Goal: Task Accomplishment & Management: Complete application form

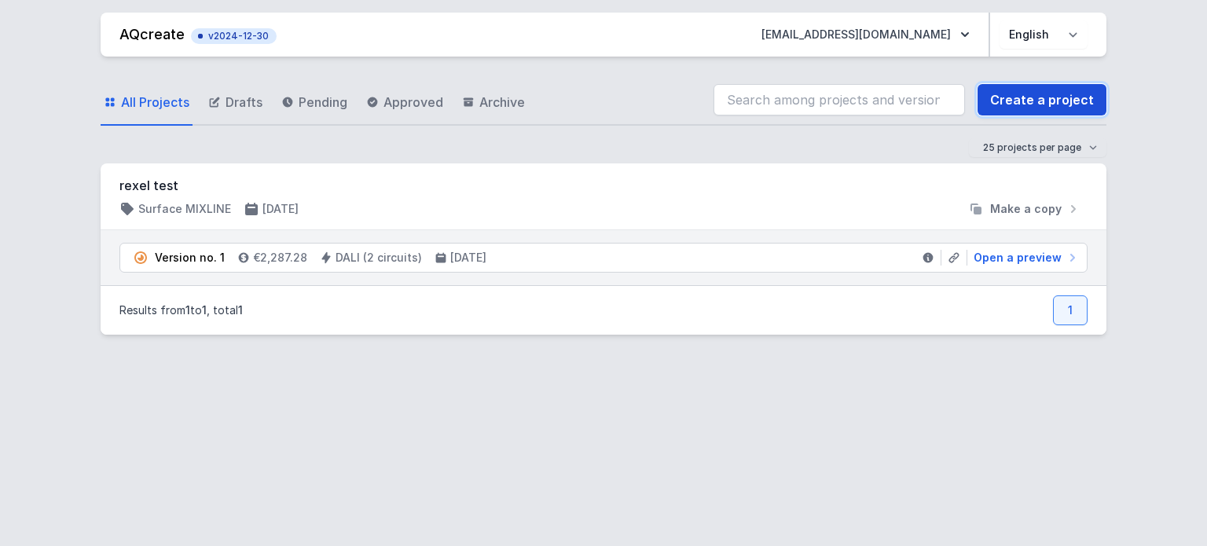
click at [1031, 97] on link "Create a project" at bounding box center [1042, 99] width 129 height 31
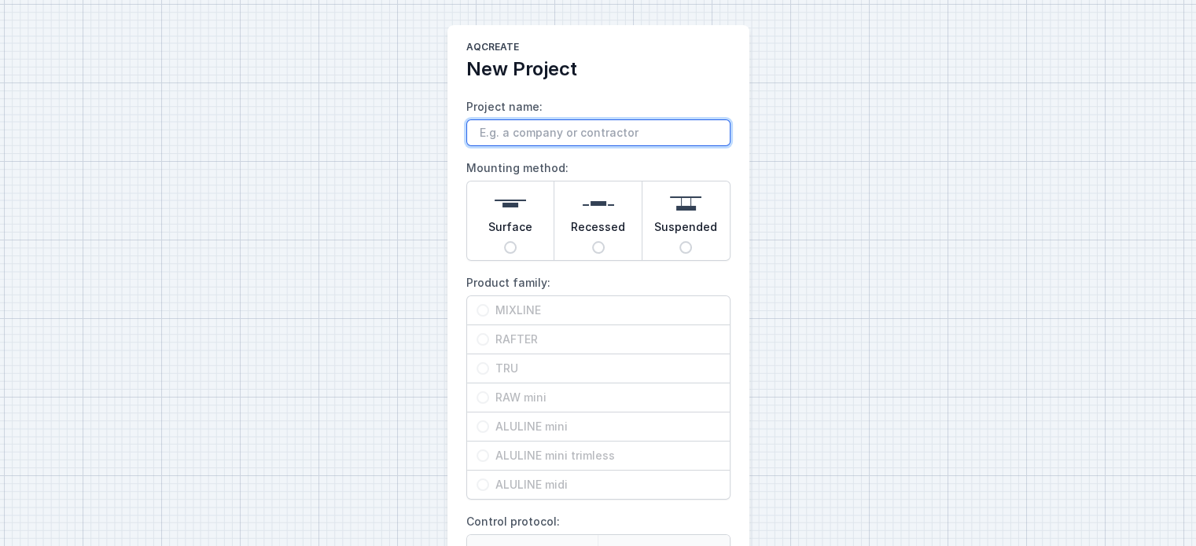
click at [570, 134] on input "Project name:" at bounding box center [598, 132] width 264 height 27
type input "De Roeck"
click at [509, 244] on input "Surface" at bounding box center [510, 247] width 13 height 13
radio input "true"
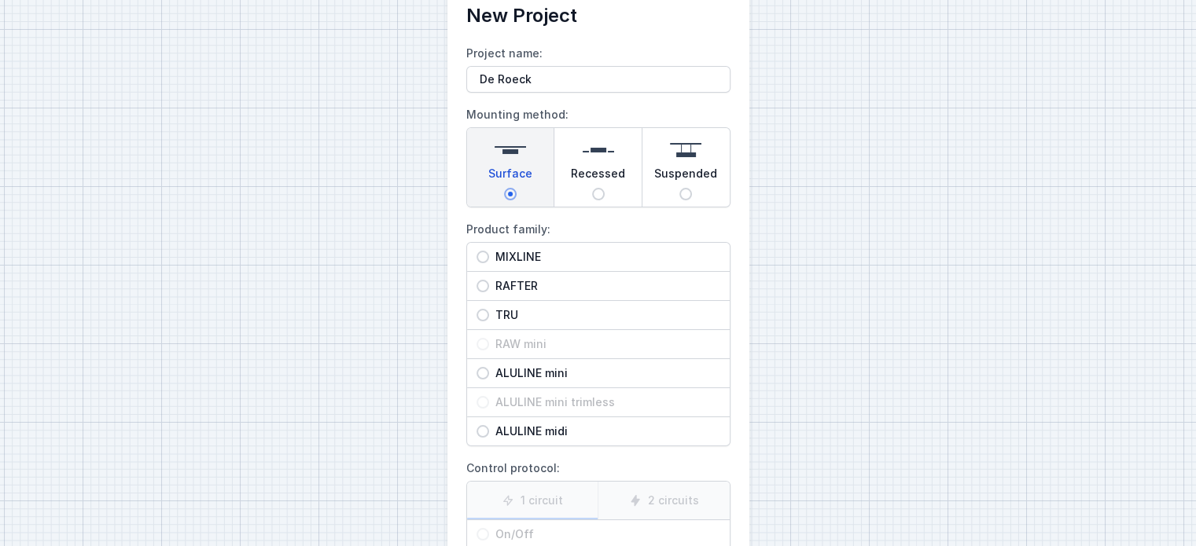
scroll to position [79, 0]
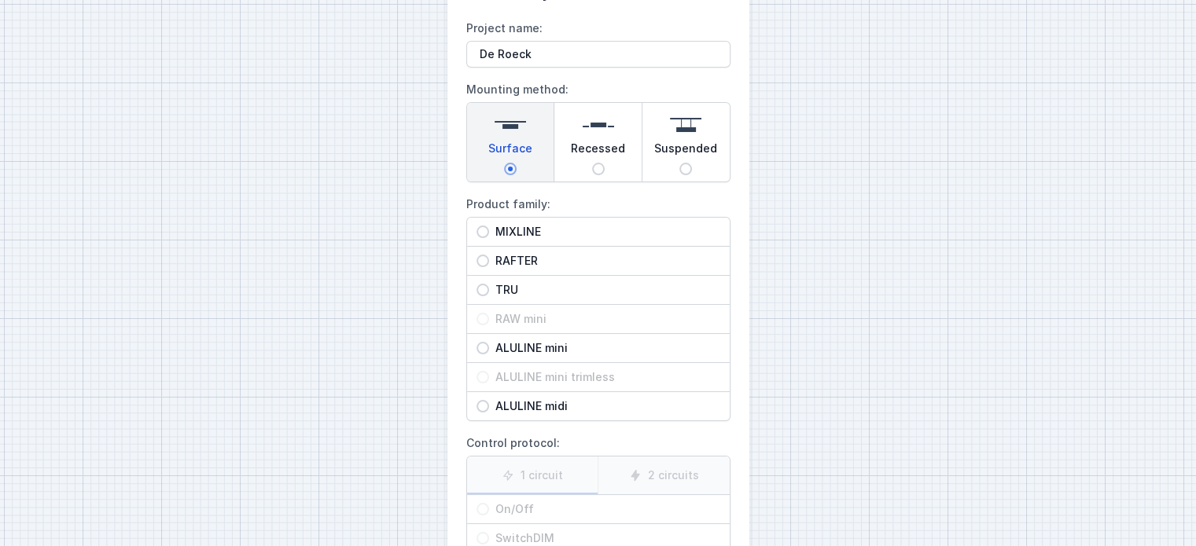
click at [494, 295] on span "TRU" at bounding box center [604, 290] width 231 height 16
click at [489, 295] on input "TRU" at bounding box center [482, 290] width 13 height 13
radio input "true"
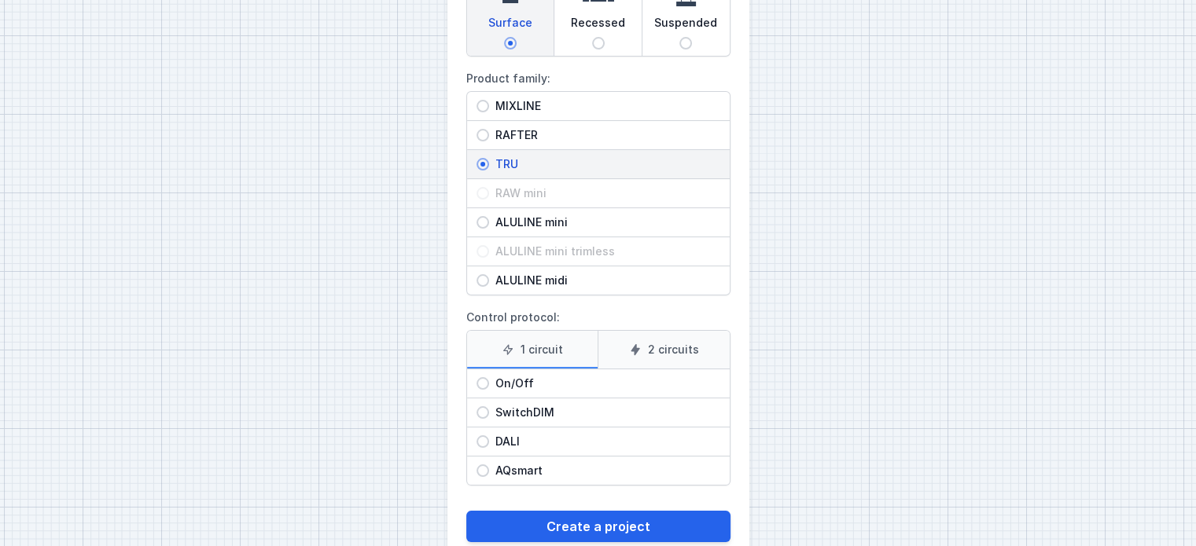
scroll to position [236, 0]
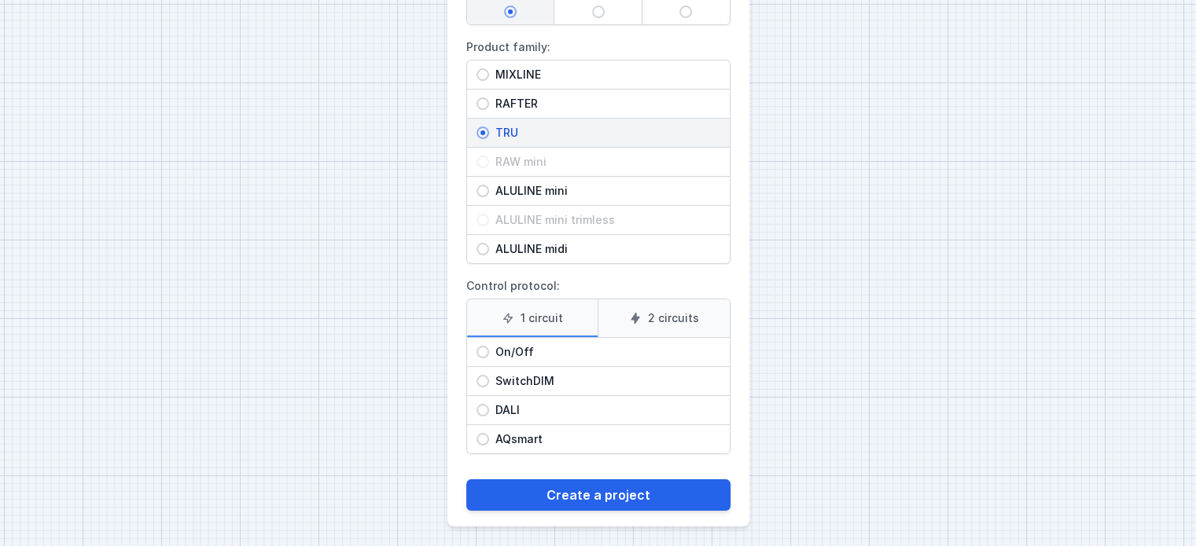
click at [520, 353] on span "On/Off" at bounding box center [604, 352] width 231 height 16
click at [489, 353] on input "On/Off" at bounding box center [482, 352] width 13 height 13
radio input "true"
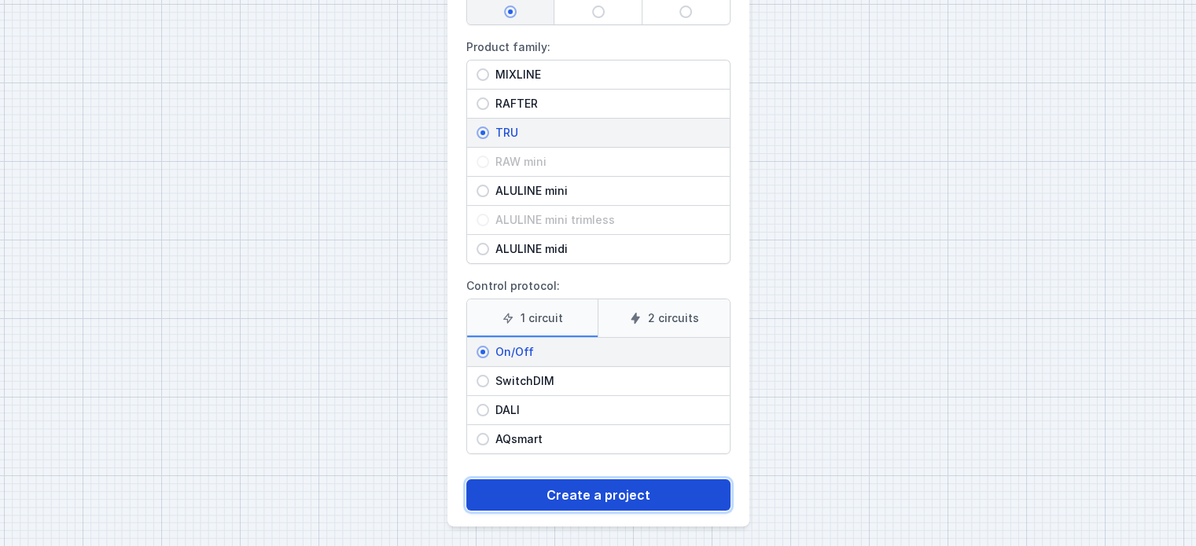
click at [598, 498] on button "Create a project" at bounding box center [598, 495] width 264 height 31
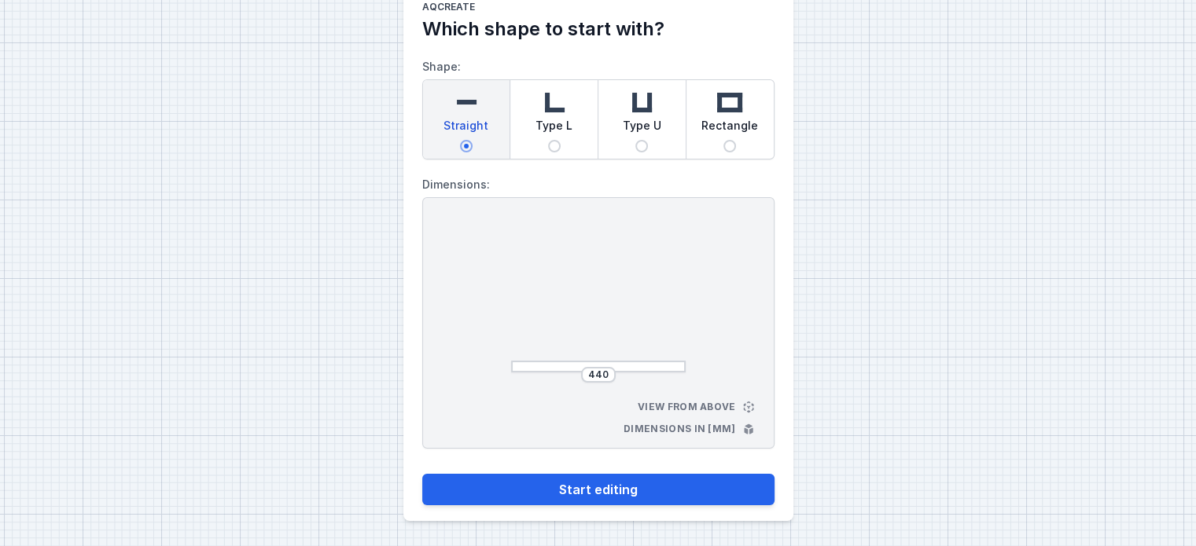
scroll to position [39, 0]
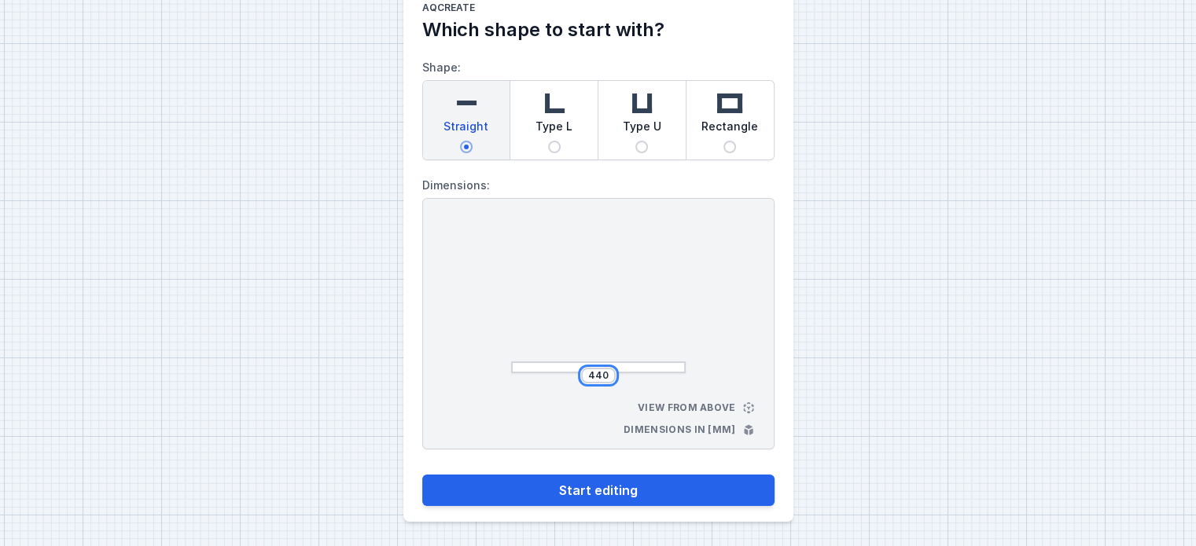
click at [594, 370] on input "440" at bounding box center [598, 375] width 25 height 13
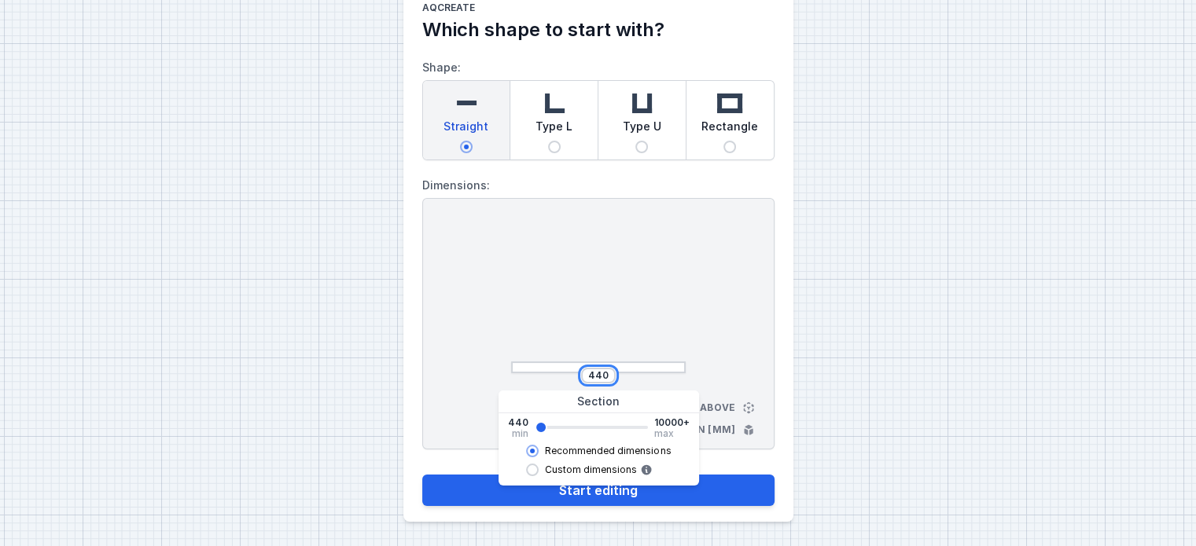
click at [594, 370] on input "440" at bounding box center [598, 375] width 25 height 13
click at [772, 351] on div "440 View from above Dimensions in [mm]" at bounding box center [598, 324] width 352 height 252
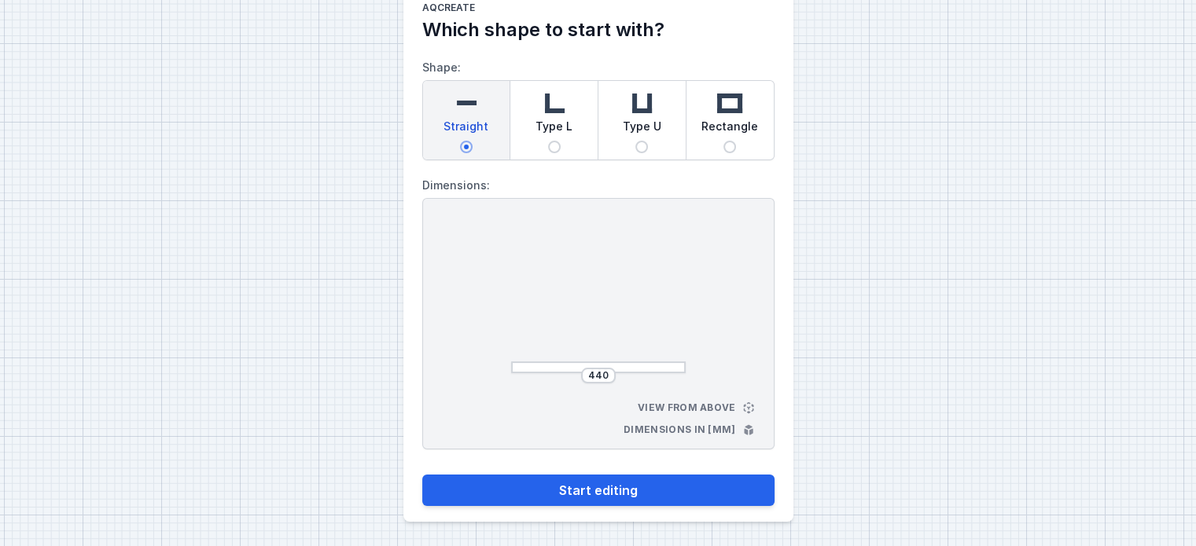
click at [597, 381] on div "440" at bounding box center [598, 376] width 35 height 16
click at [597, 379] on input "440" at bounding box center [598, 375] width 25 height 13
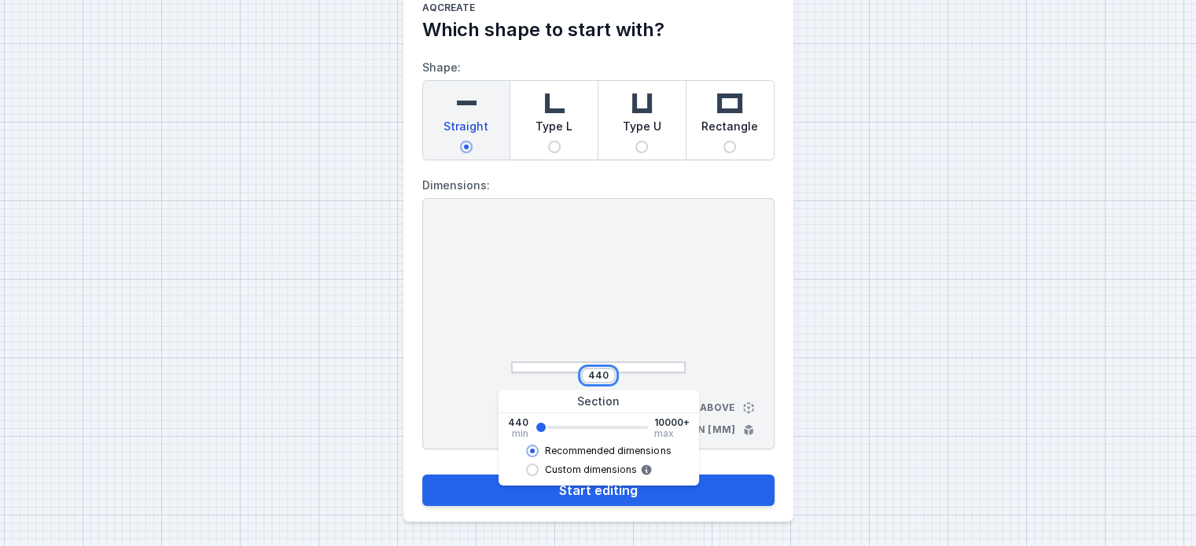
click at [597, 379] on input "440" at bounding box center [598, 375] width 25 height 13
click at [422, 475] on button "Start editing" at bounding box center [598, 490] width 352 height 31
type input "3382"
type input "3380"
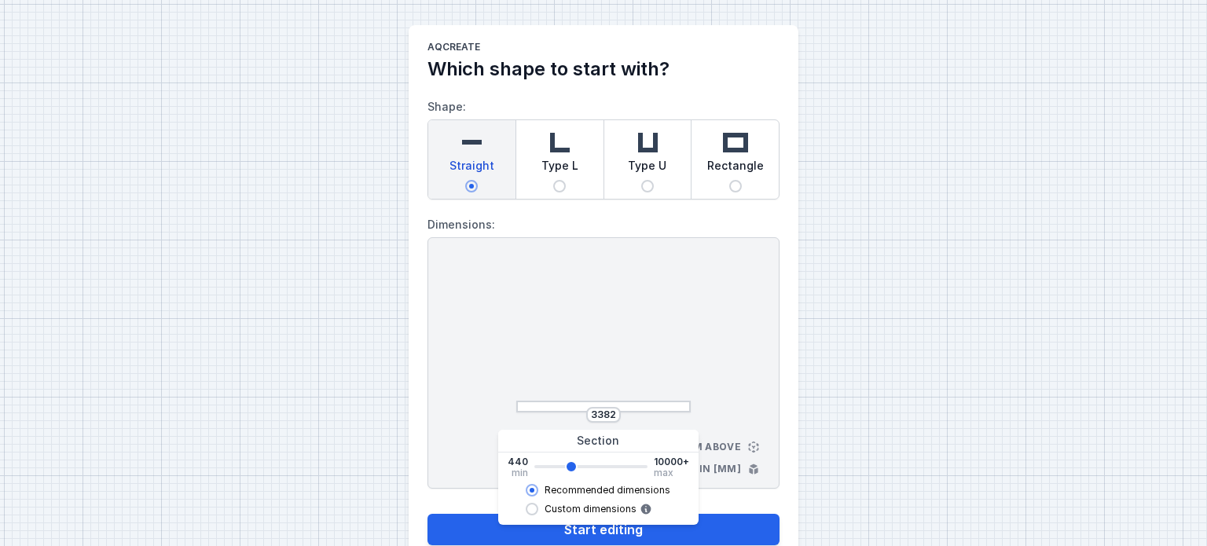
select select "M"
select select "3000"
select select "opal"
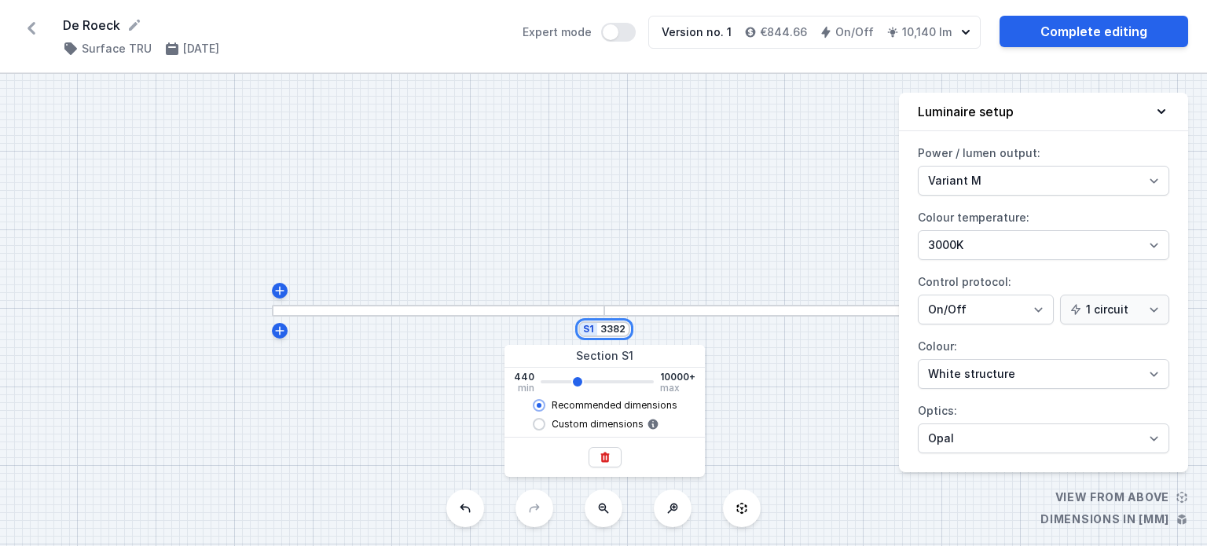
click at [612, 335] on input "3382" at bounding box center [613, 329] width 25 height 13
type input "3380"
type input "3522"
type input "3520"
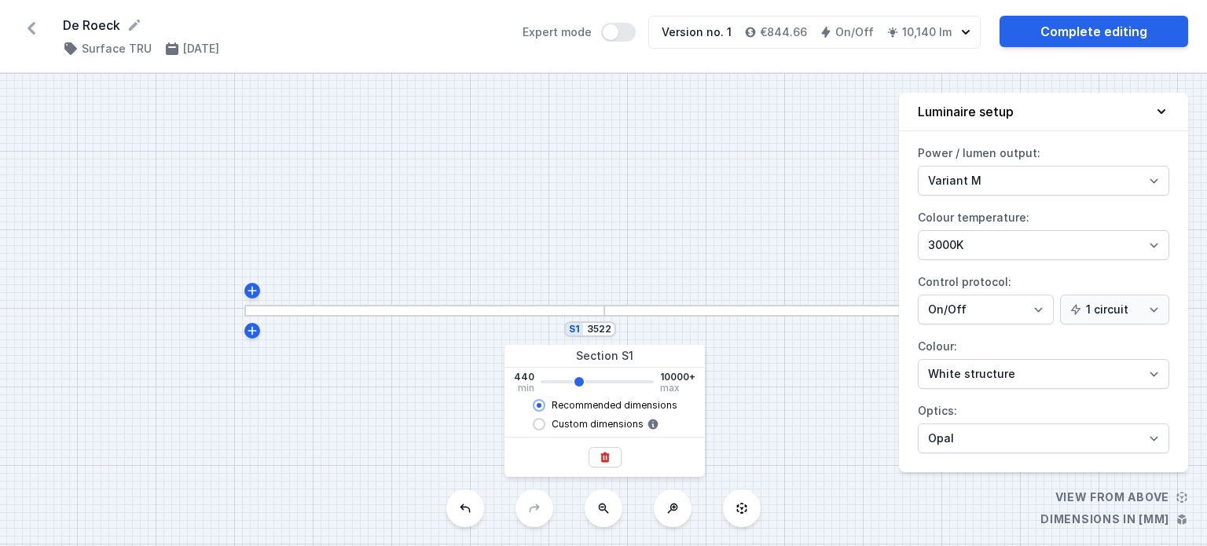
type input "3662"
type input "3660"
type input "3802"
type input "3800"
type input "3942"
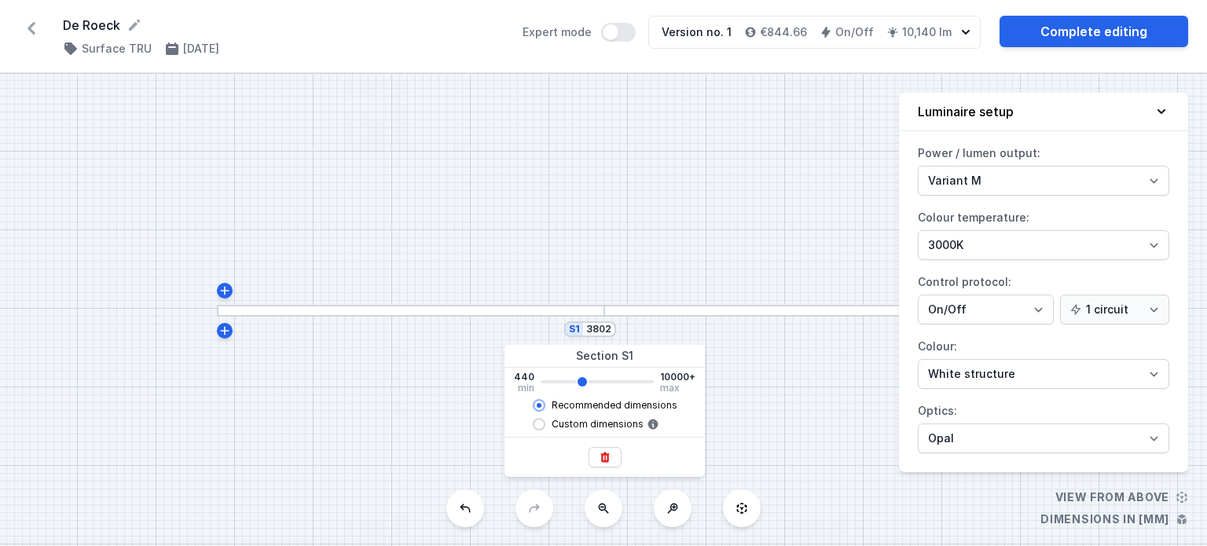
type input "3940"
type input "4082"
type input "4080"
type input "4364"
type input "4360"
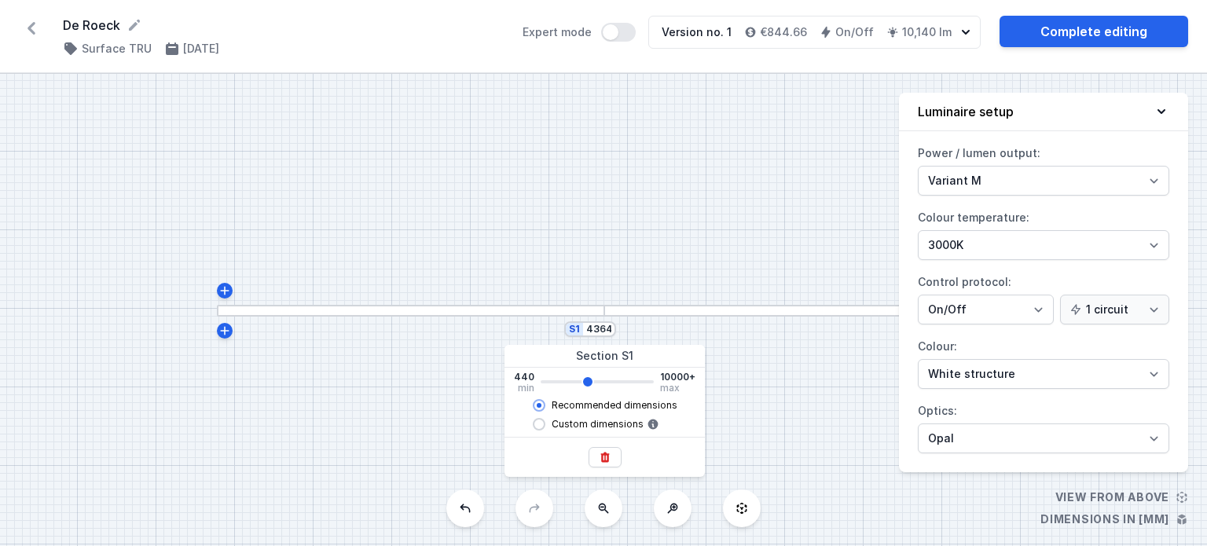
type input "4644"
type input "4640"
type input "4784"
type input "4780"
type input "4924"
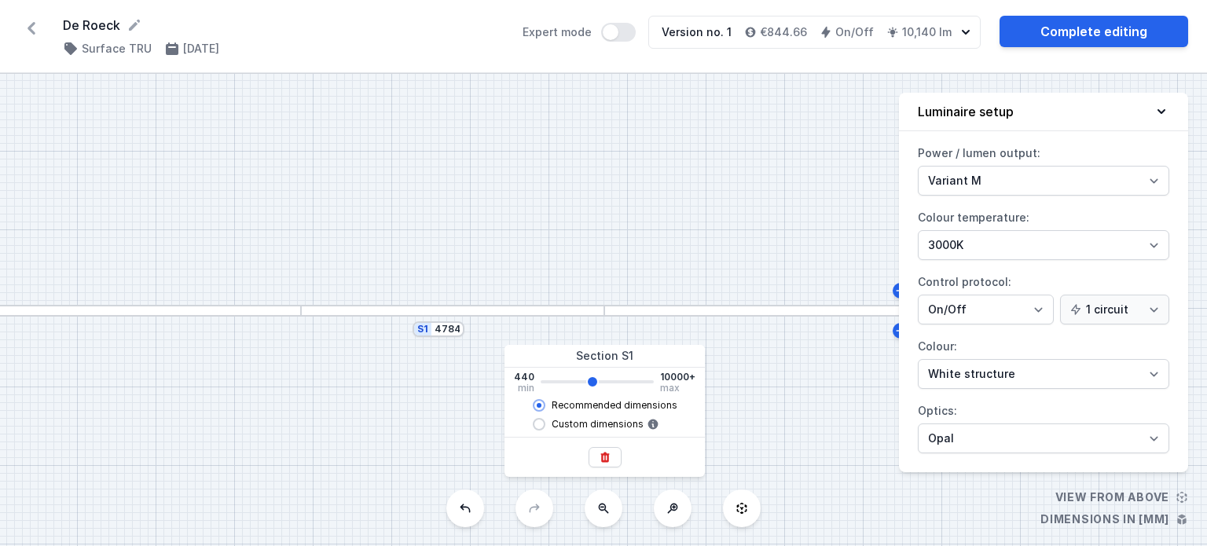
type input "4920"
type input "5064"
type input "5060"
type input "5204"
type input "5200"
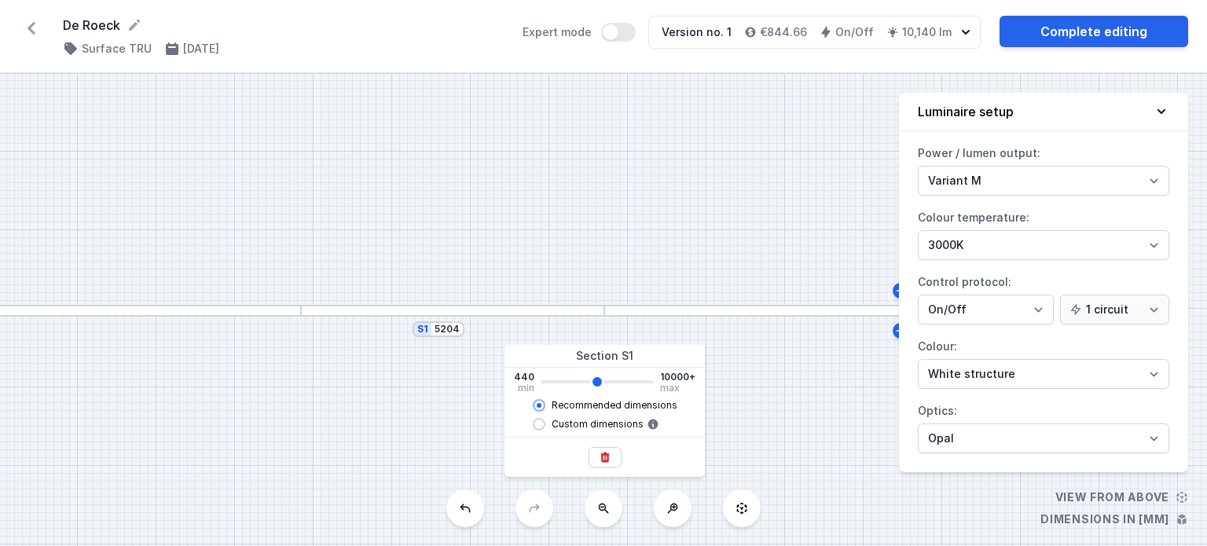
type input "5344"
type input "5340"
type input "5484"
type input "5480"
type input "5624"
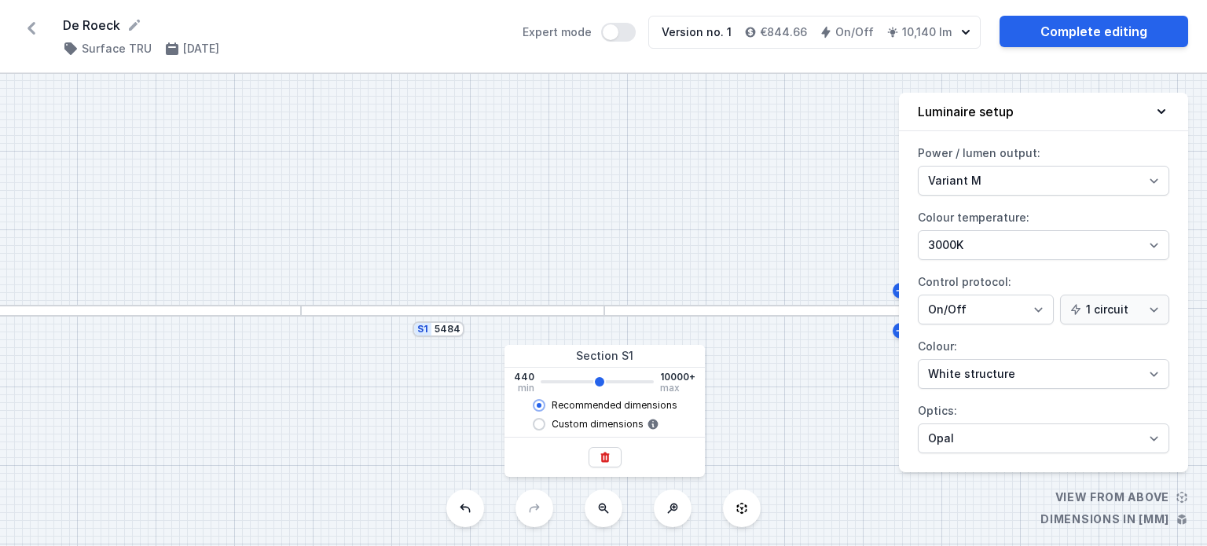
type input "5620"
type input "5764"
type input "5760"
type input "5904"
type input "5900"
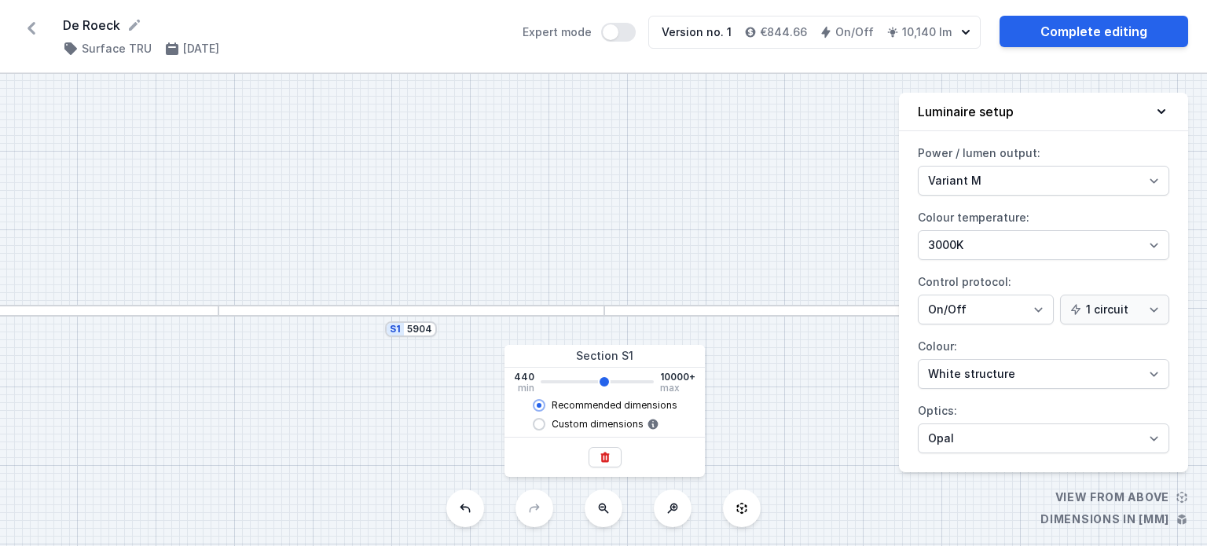
type input "6044"
type input "6040"
type input "6184"
type input "6180"
type input "6326"
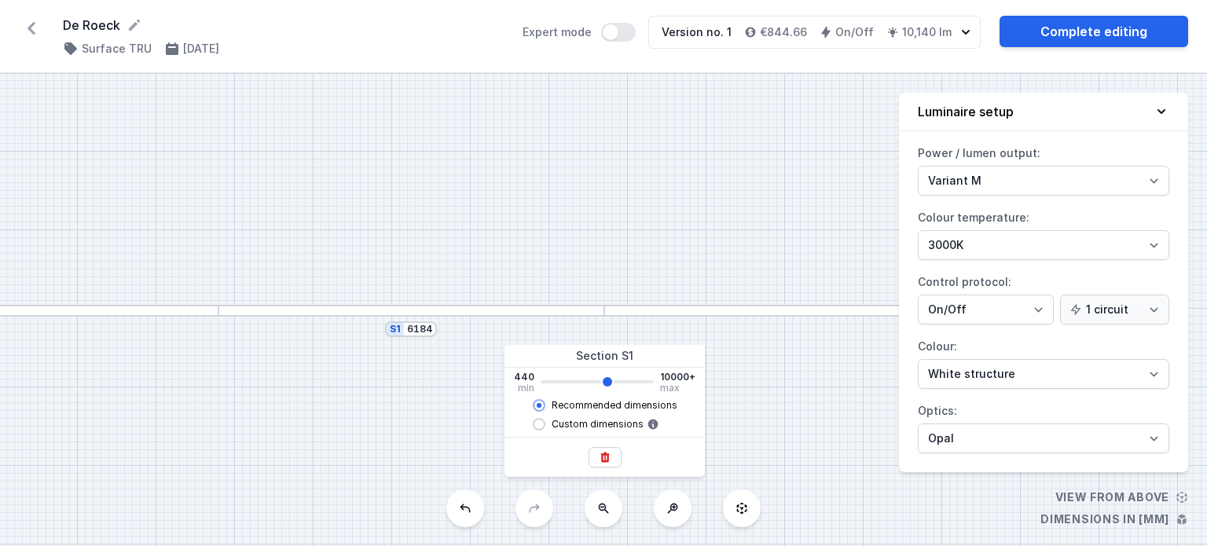
type input "6320"
type input "6466"
type input "6460"
type input "6606"
type input "6600"
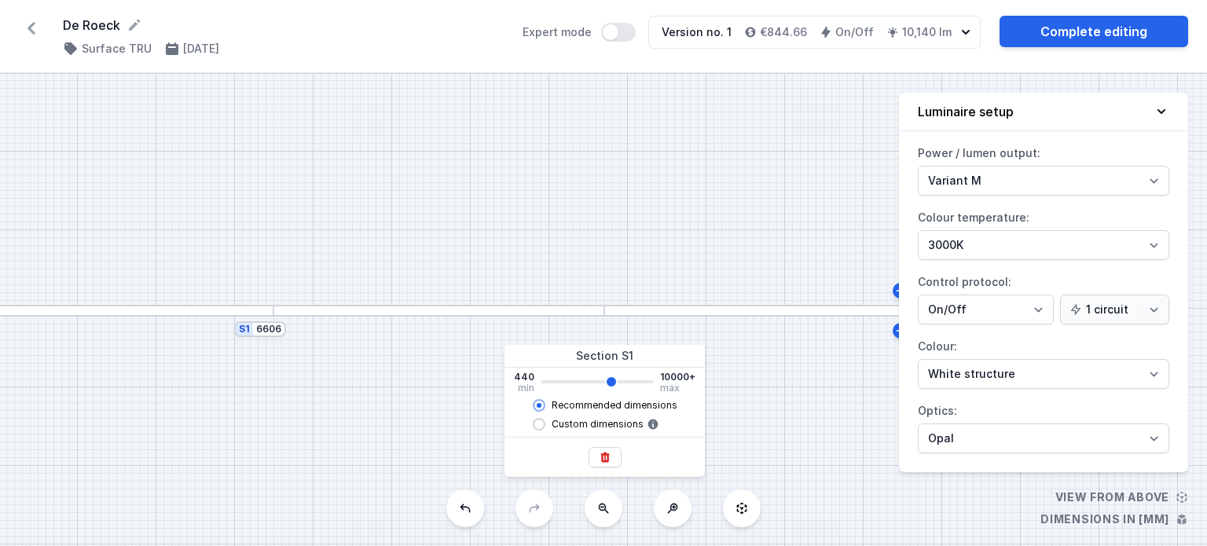
type input "6746"
type input "6740"
type input "6886"
type input "6880"
type input "7026"
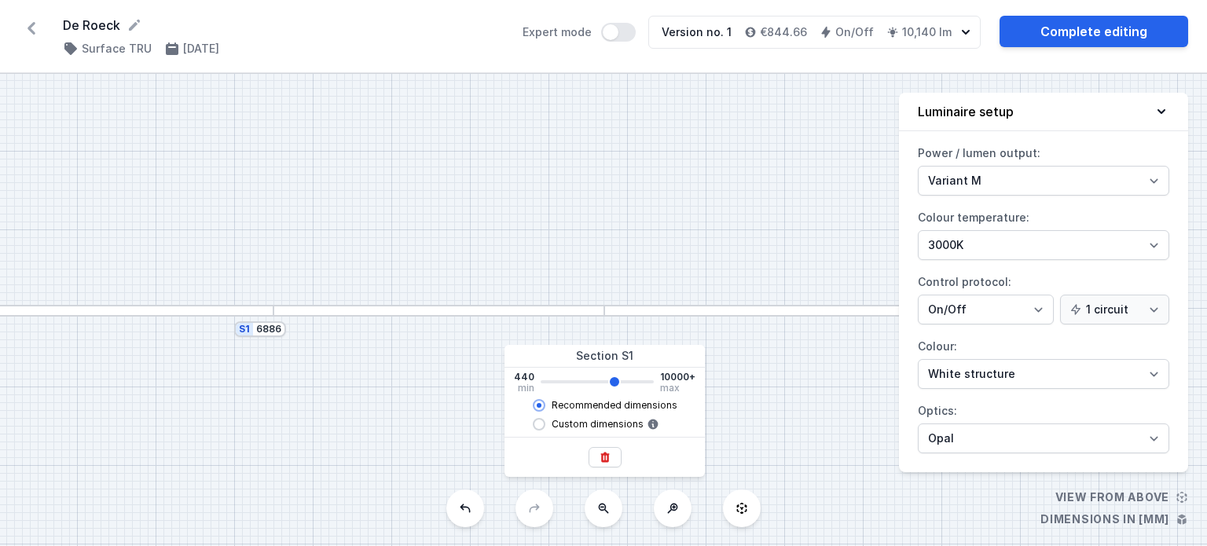
type input "7020"
type input "7166"
type input "7160"
type input "6886"
type input "6880"
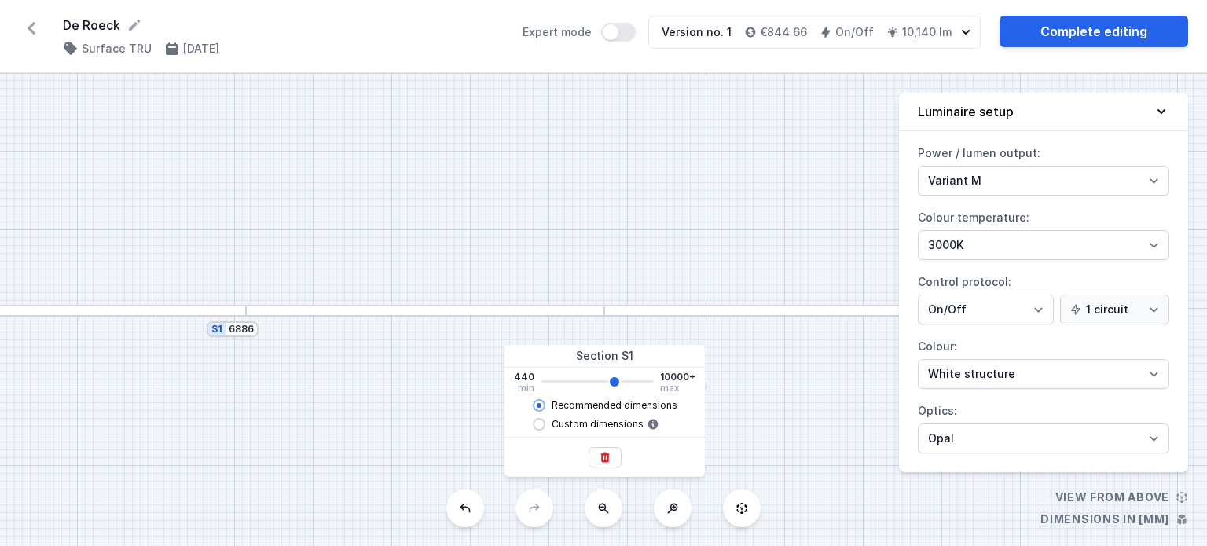
type input "6746"
type input "6740"
type input "6606"
type input "6600"
type input "6184"
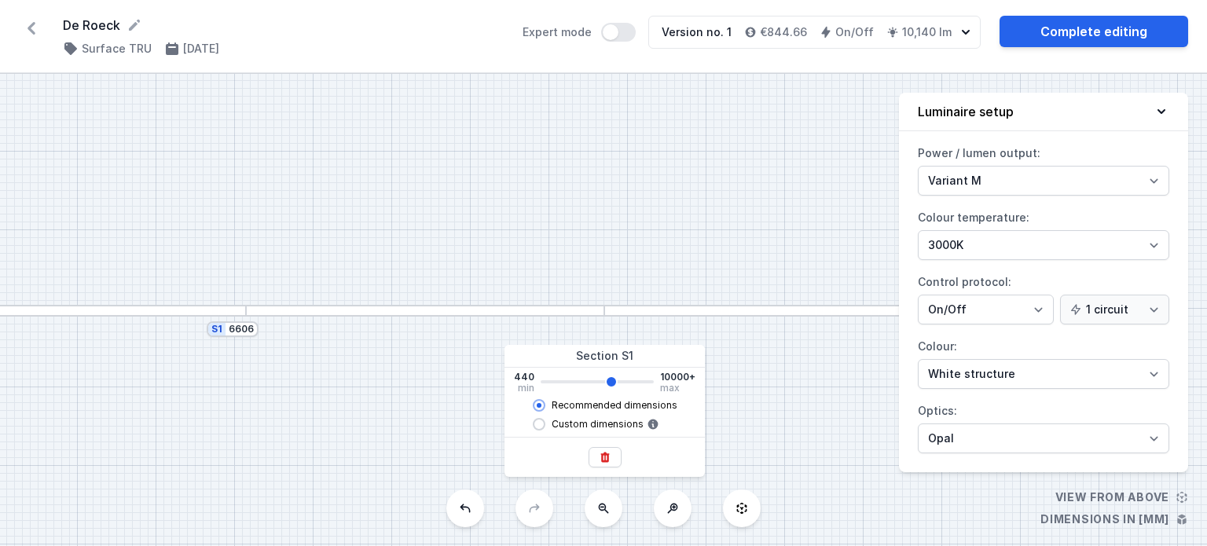
type input "6180"
type input "6044"
type input "6040"
type input "5904"
type input "5900"
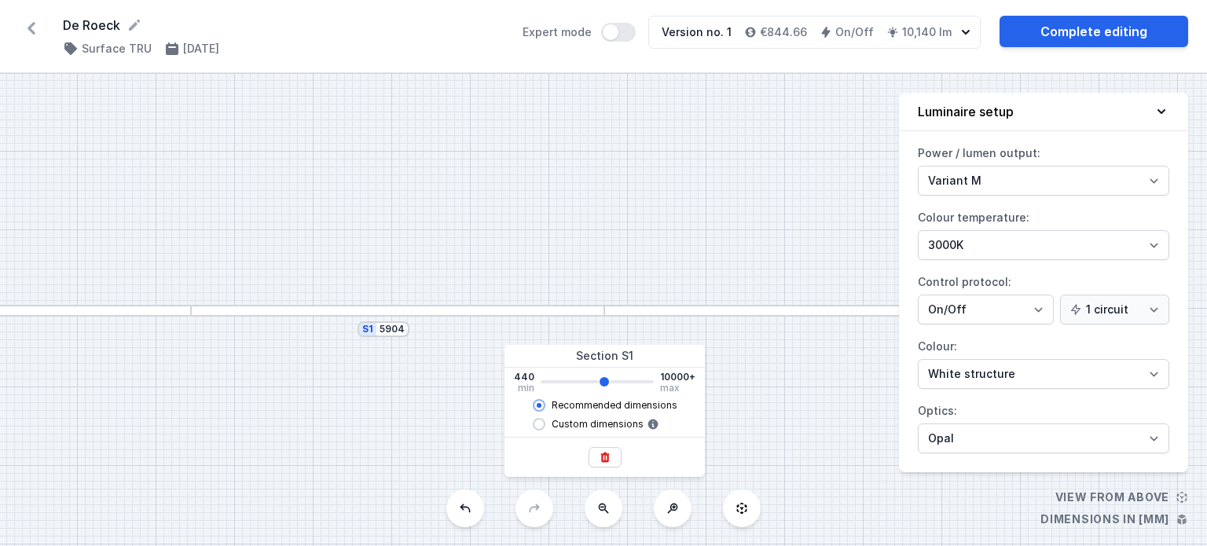
type input "5624"
type input "5620"
type input "5204"
type input "5200"
type input "4924"
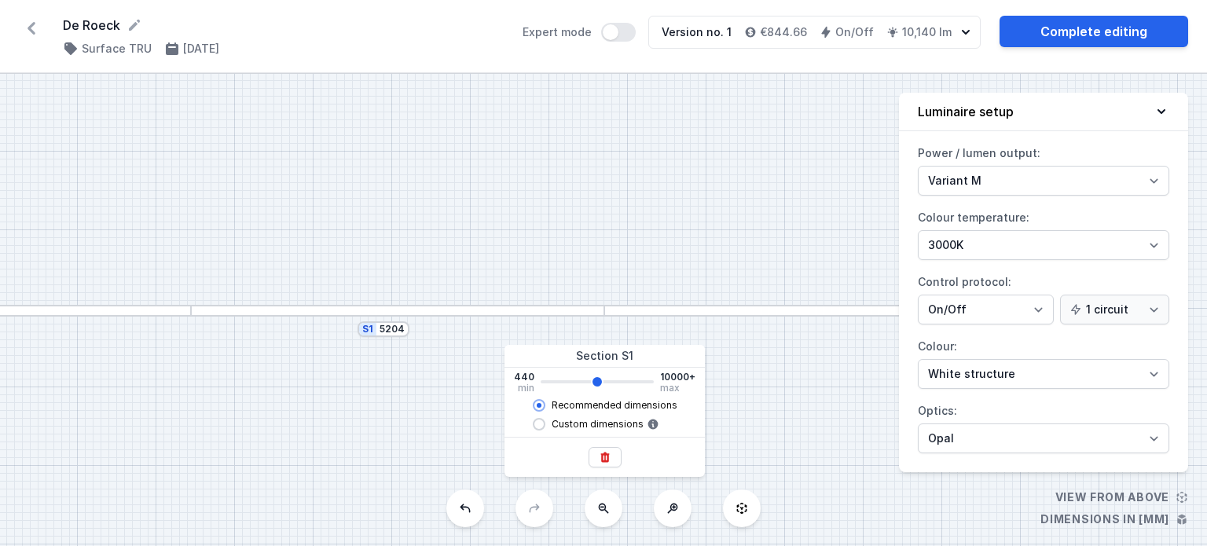
type input "4920"
type input "4784"
type input "4780"
type input "4644"
type input "4640"
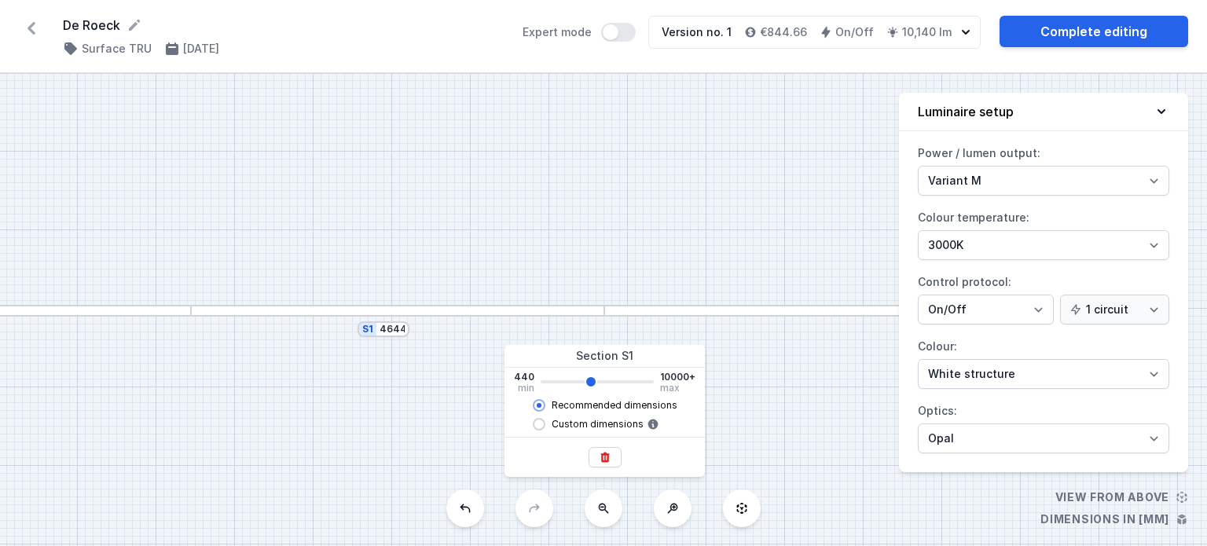
type input "4504"
type input "4500"
type input "4364"
type input "4360"
type input "4222"
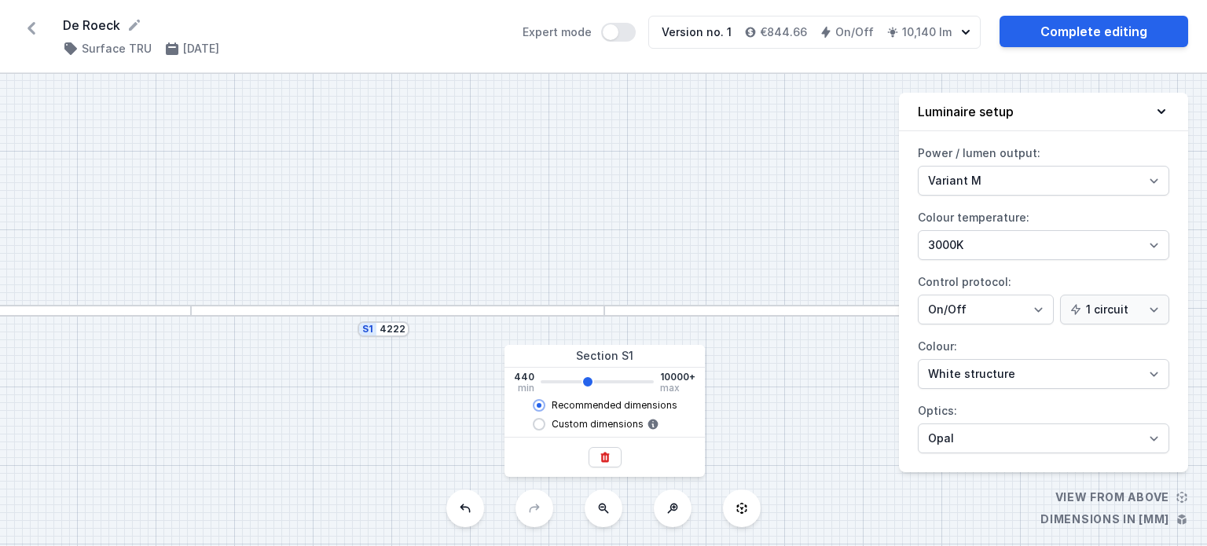
type input "4220"
type input "4082"
type input "4080"
type input "3942"
type input "3940"
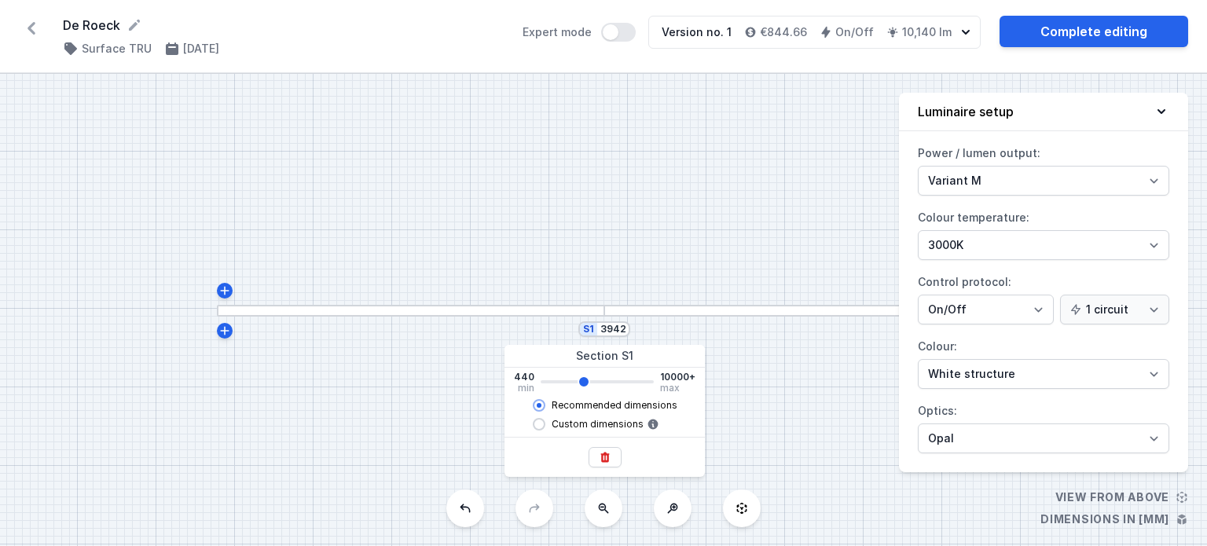
type input "3802"
type input "3800"
type input "3662"
type input "3660"
type input "3522"
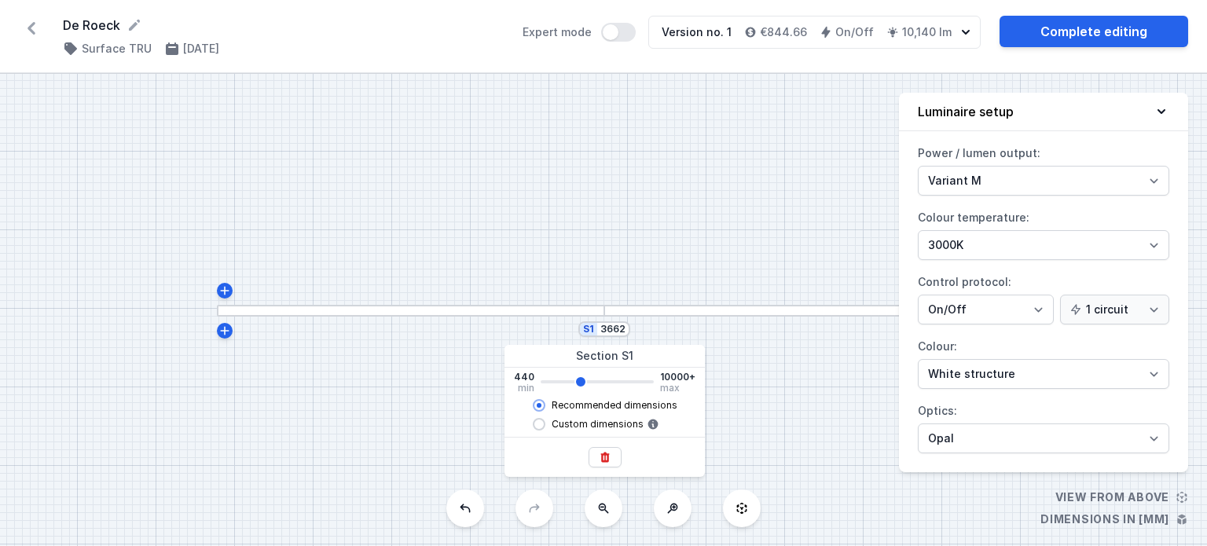
type input "3520"
type input "3382"
type input "3380"
type input "3242"
type input "3240"
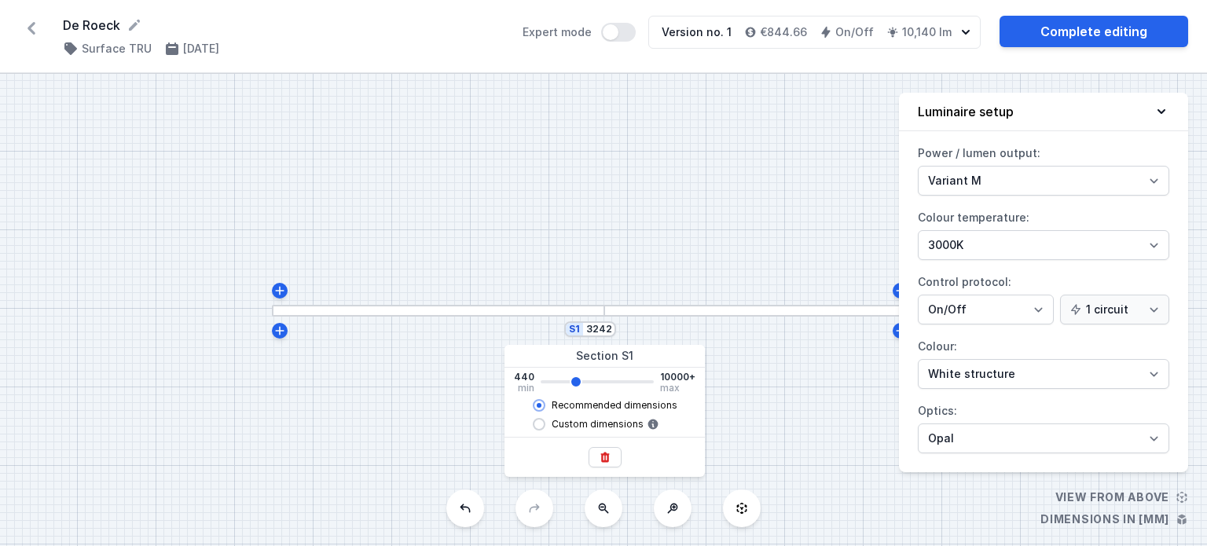
type input "3102"
type input "3100"
type input "2962"
type input "2960"
type input "2822"
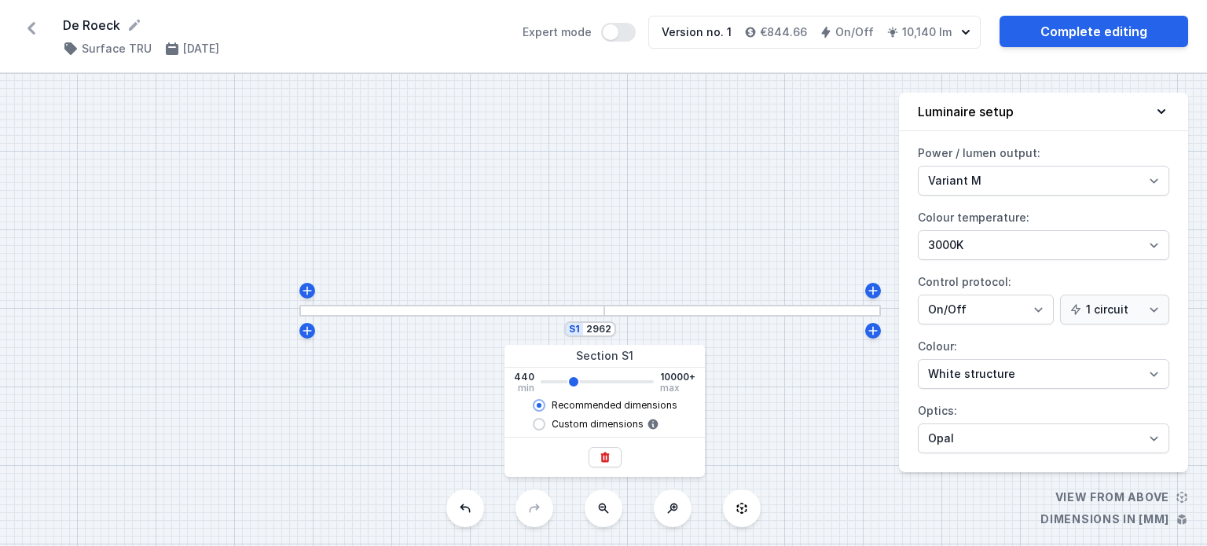
type input "2820"
type input "2682"
type input "2680"
type input "2542"
type input "2540"
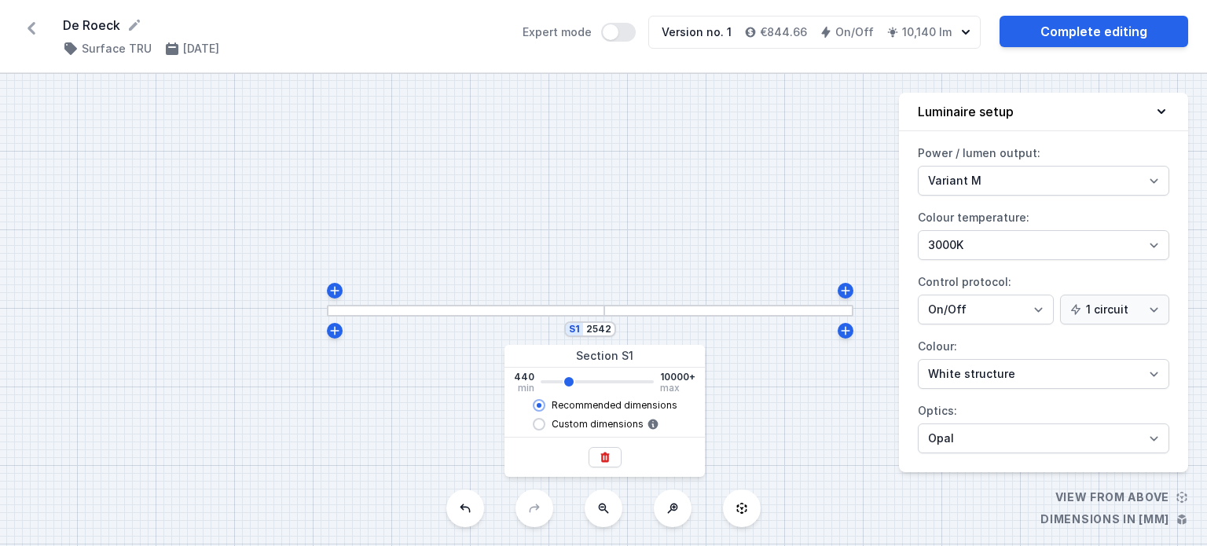
type input "2402"
type input "2400"
type input "2262"
type input "2260"
type input "2402"
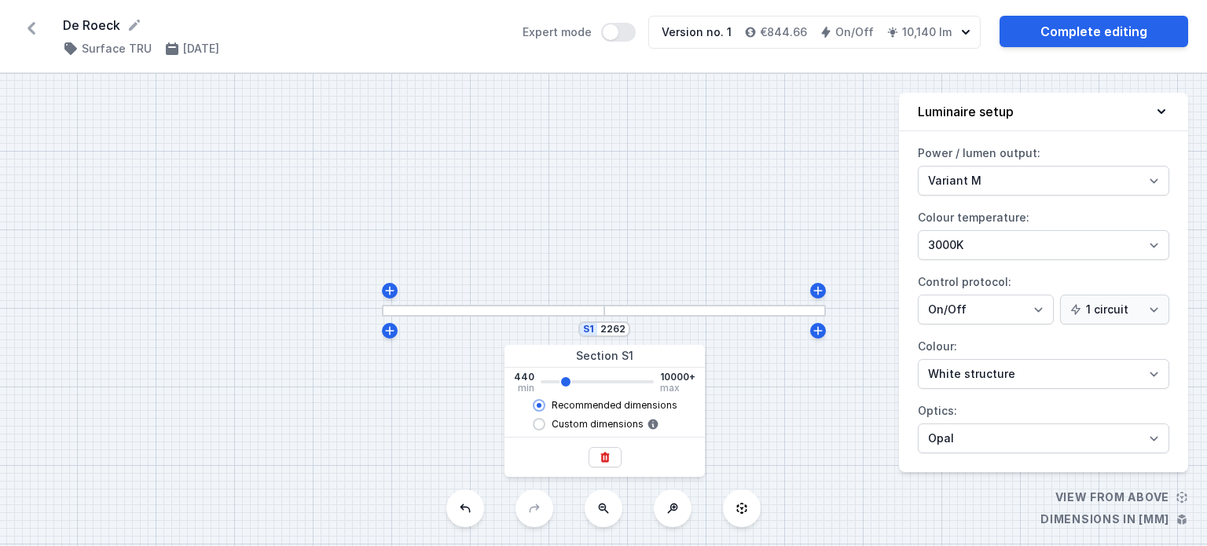
type input "2400"
type input "2542"
type input "2540"
type input "2682"
type input "2680"
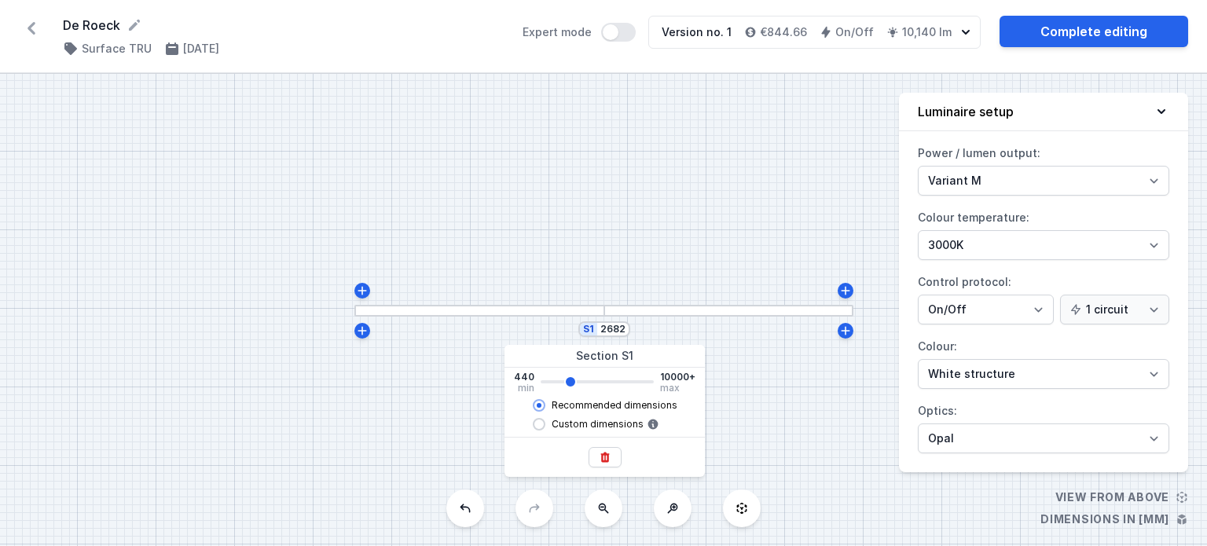
type input "2822"
type input "2820"
type input "2962"
type input "2960"
type input "3102"
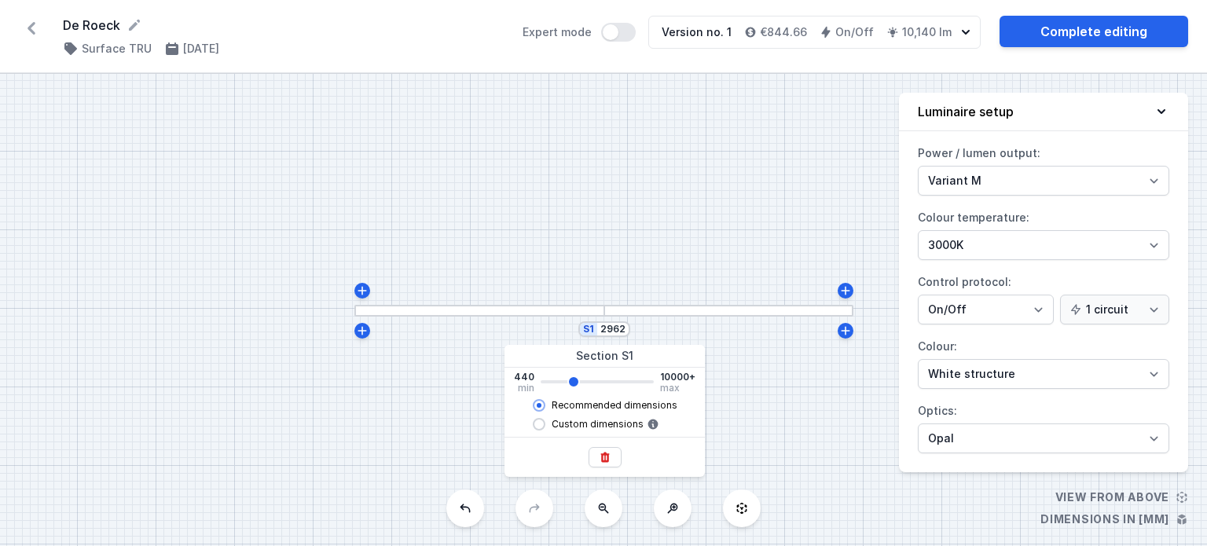
type input "3100"
type input "3242"
type input "3240"
type input "3382"
type input "3380"
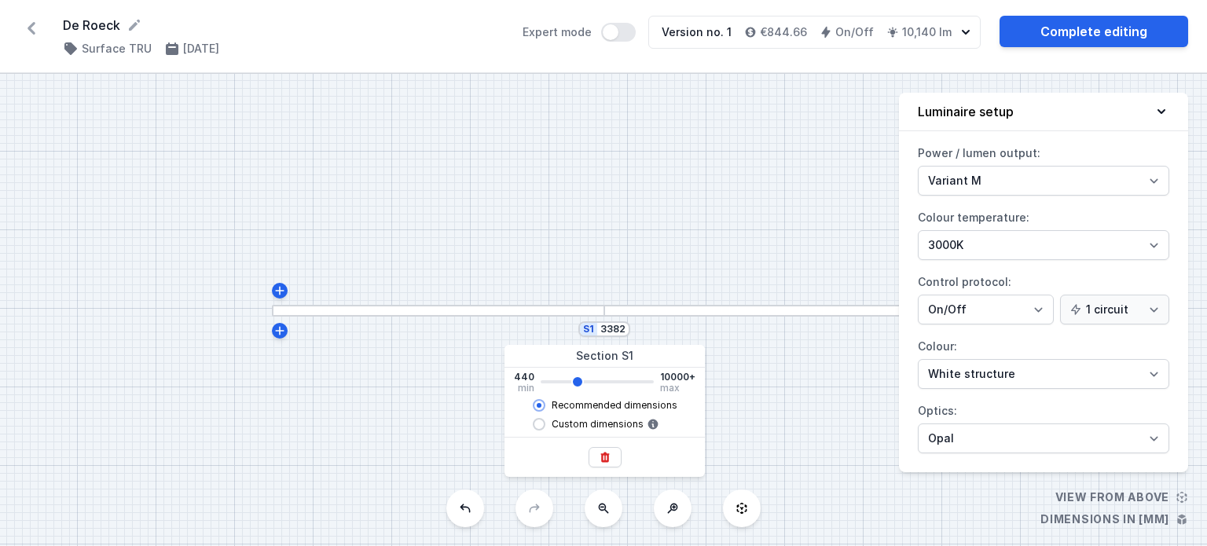
type input "3522"
click at [578, 384] on input "range" at bounding box center [597, 381] width 113 height 3
type input "3520"
click at [601, 333] on input "3522" at bounding box center [598, 329] width 25 height 13
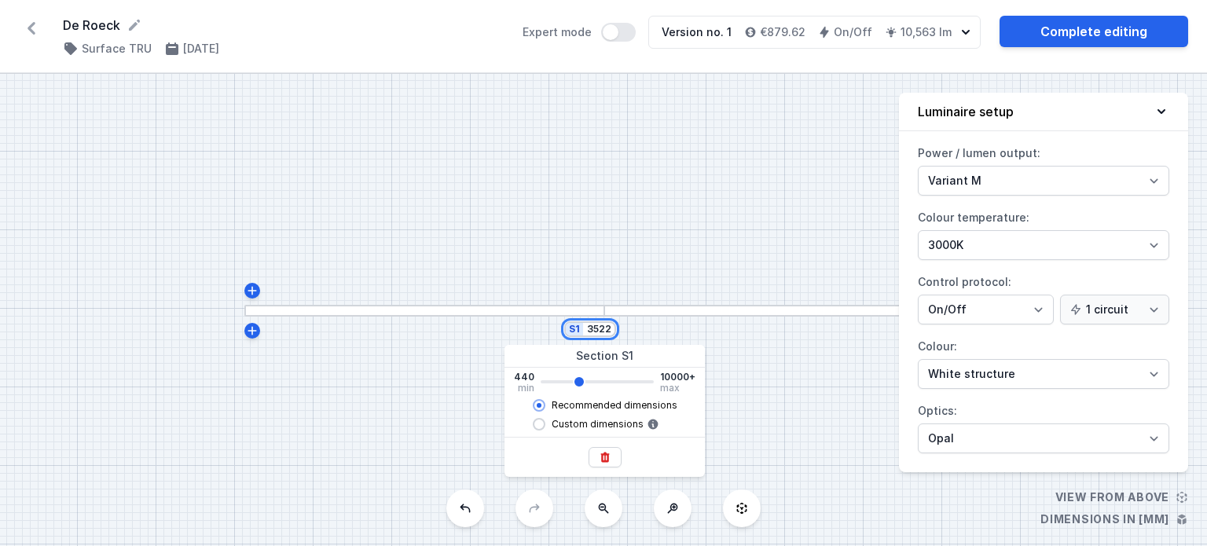
type input "3"
type input "3520"
type input "34"
type input "3520"
type input "345"
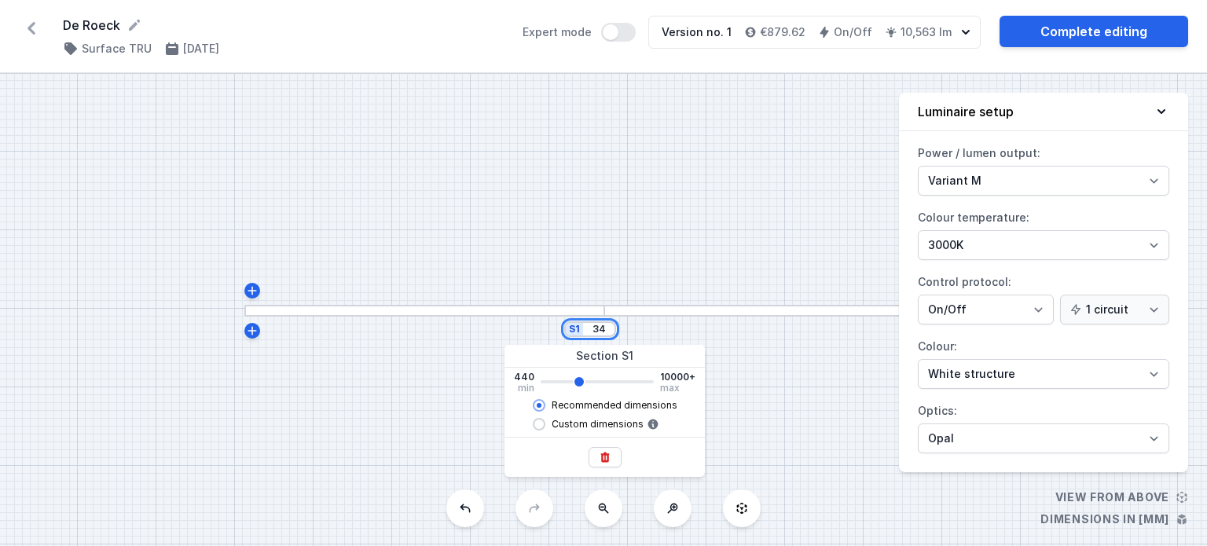
type input "3520"
type input "3450"
type input "3520"
type input "3382"
type input "3380"
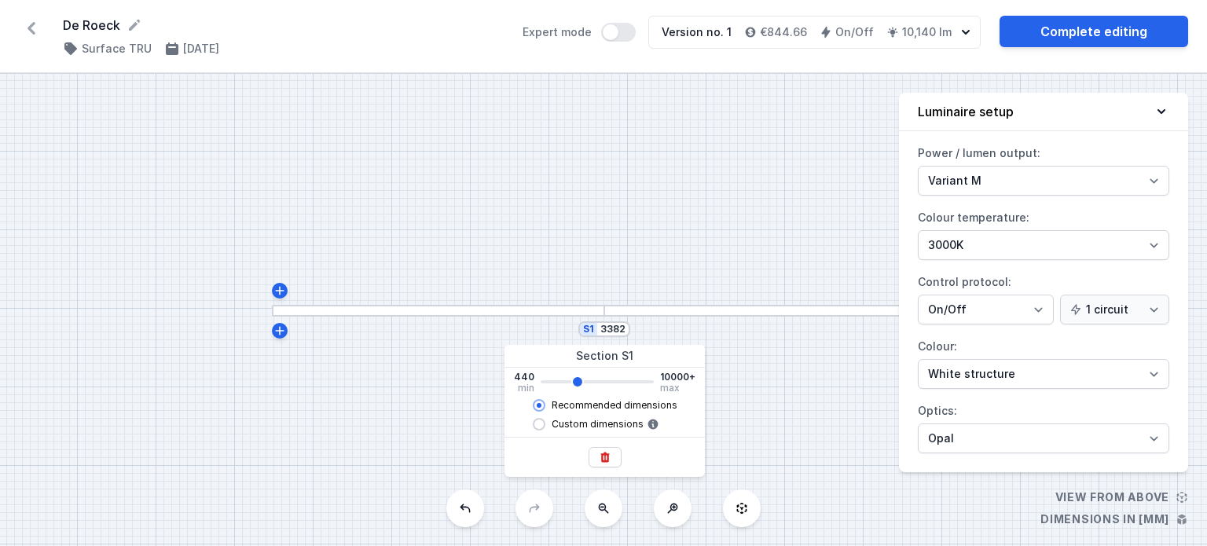
click at [601, 421] on span "Custom dimensions" at bounding box center [598, 424] width 92 height 13
click at [546, 421] on input "Custom dimensions" at bounding box center [539, 424] width 13 height 13
radio input "true"
type input "3382"
click at [601, 407] on span "Recommended dimensions" at bounding box center [615, 405] width 126 height 13
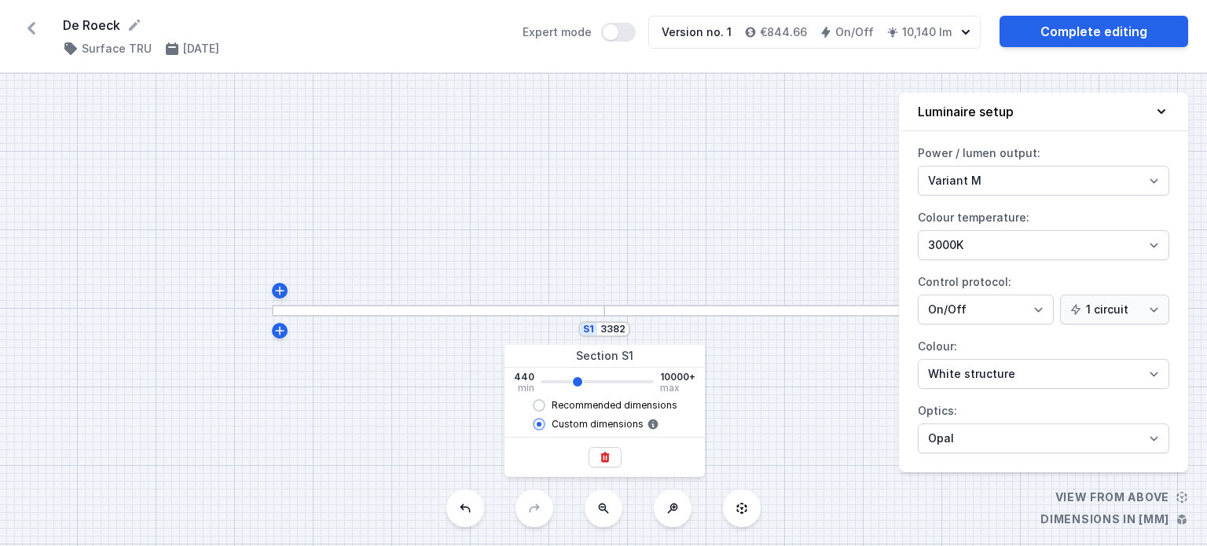
click at [546, 407] on input "Recommended dimensions" at bounding box center [539, 405] width 13 height 13
radio input "true"
radio input "false"
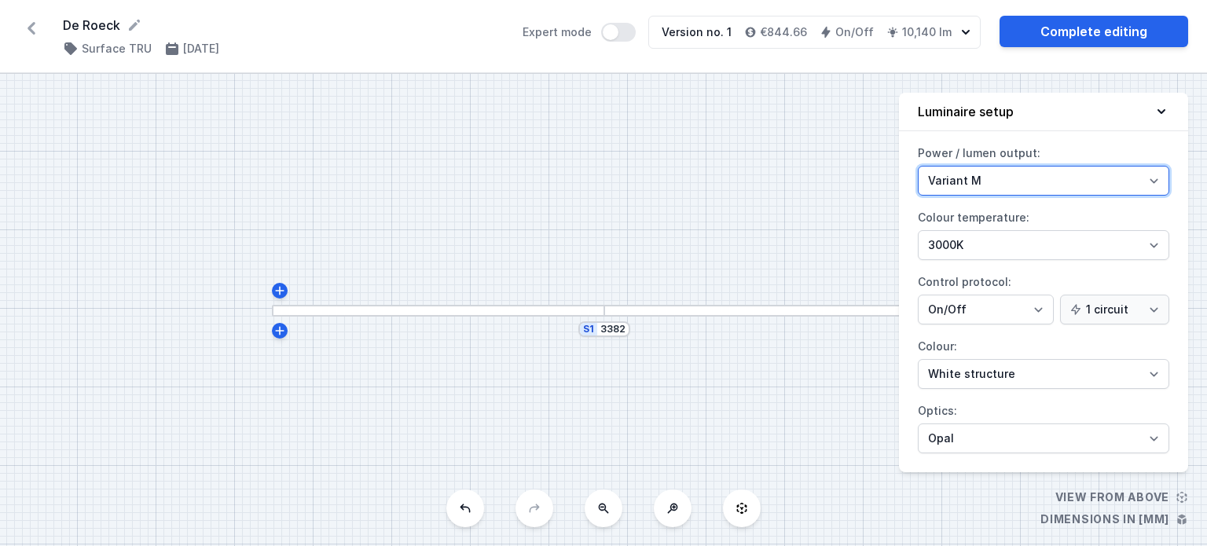
click at [998, 172] on select "Variant L Variant M" at bounding box center [1044, 181] width 252 height 30
click at [918, 166] on select "Variant L Variant M" at bounding box center [1044, 181] width 252 height 30
click at [992, 178] on select "Variant L Variant M" at bounding box center [1044, 181] width 252 height 30
select select "M"
click at [918, 166] on select "Variant L Variant M" at bounding box center [1044, 181] width 252 height 30
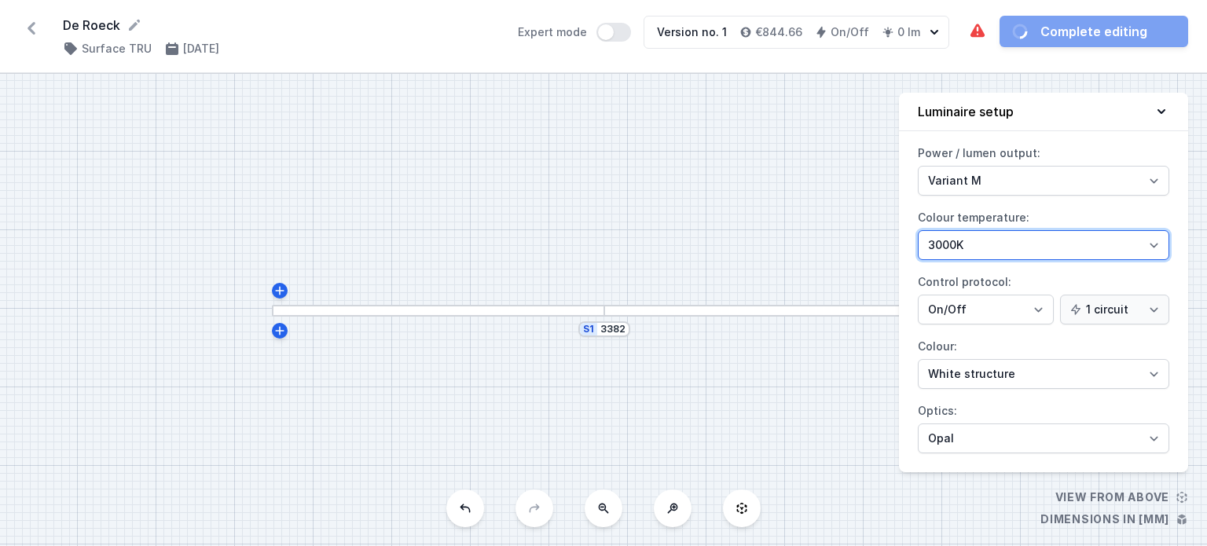
click at [1017, 237] on select "4000K 3000K 2700K" at bounding box center [1044, 245] width 252 height 30
select select "2700"
click at [918, 230] on select "4000K 3000K 2700K" at bounding box center [1044, 245] width 252 height 30
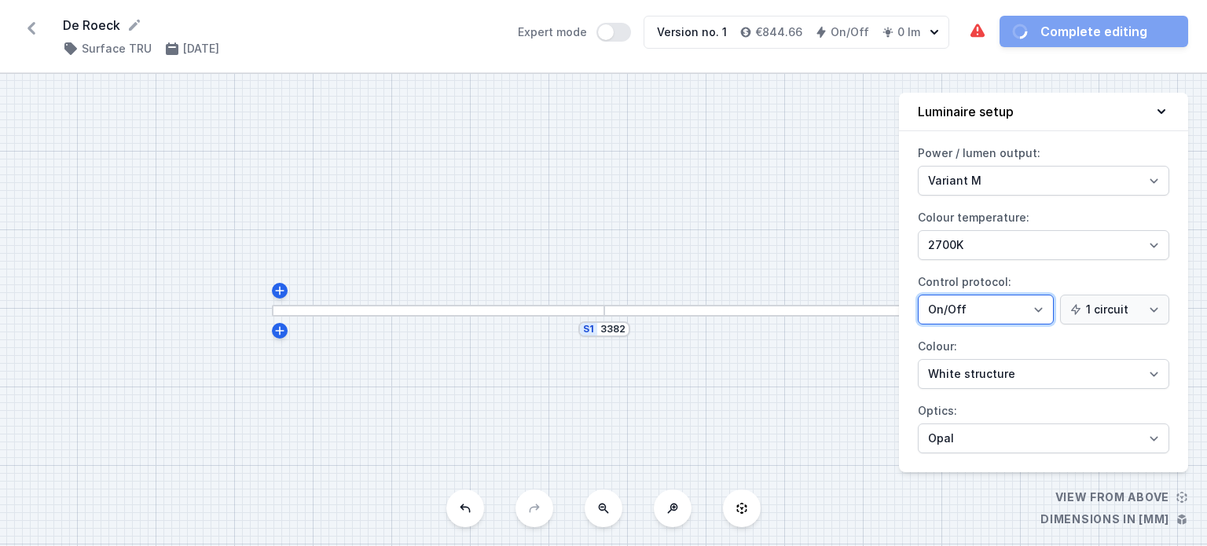
click at [1015, 311] on select "On/Off SwitchDIM DALI AQsmart" at bounding box center [986, 310] width 136 height 30
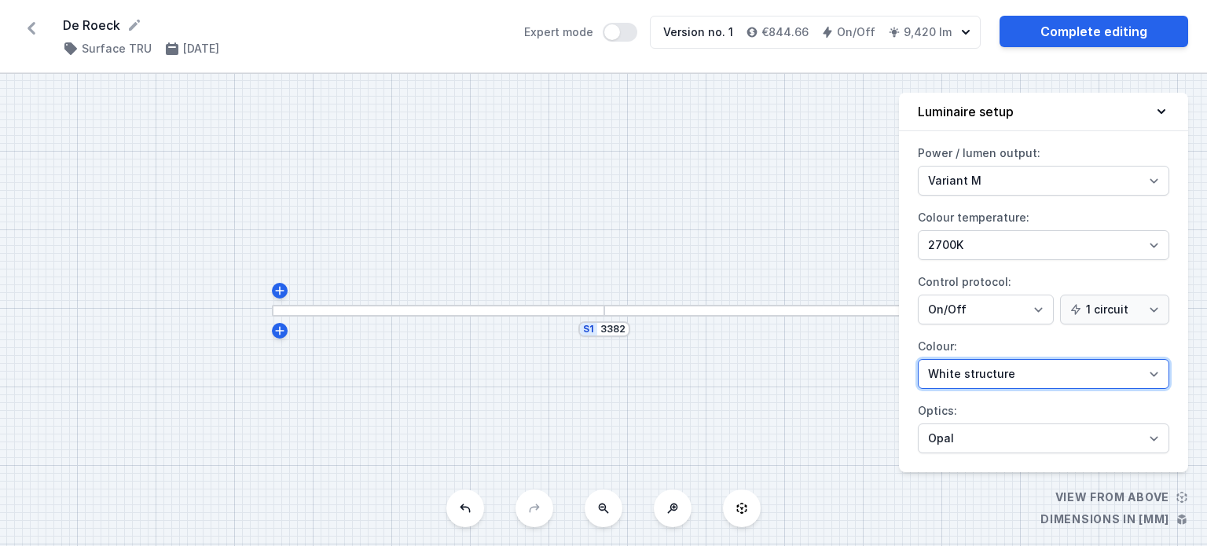
click at [1027, 370] on select "White structure Black structure Gold structure Copper Gray Another colour (from…" at bounding box center [1044, 374] width 252 height 30
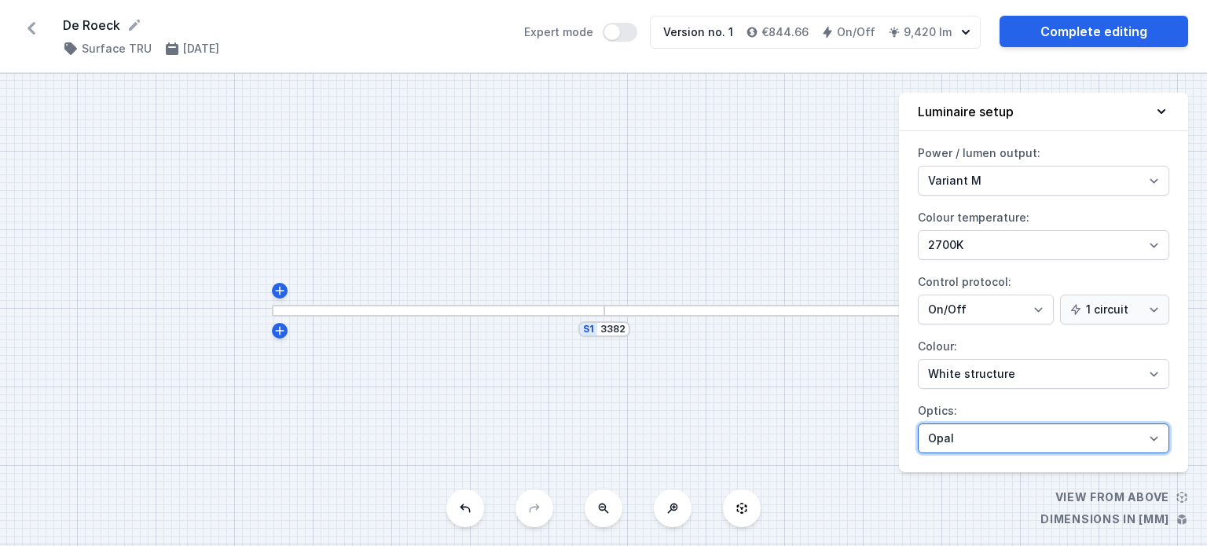
click at [1019, 426] on select "Microprism Opal" at bounding box center [1044, 439] width 252 height 30
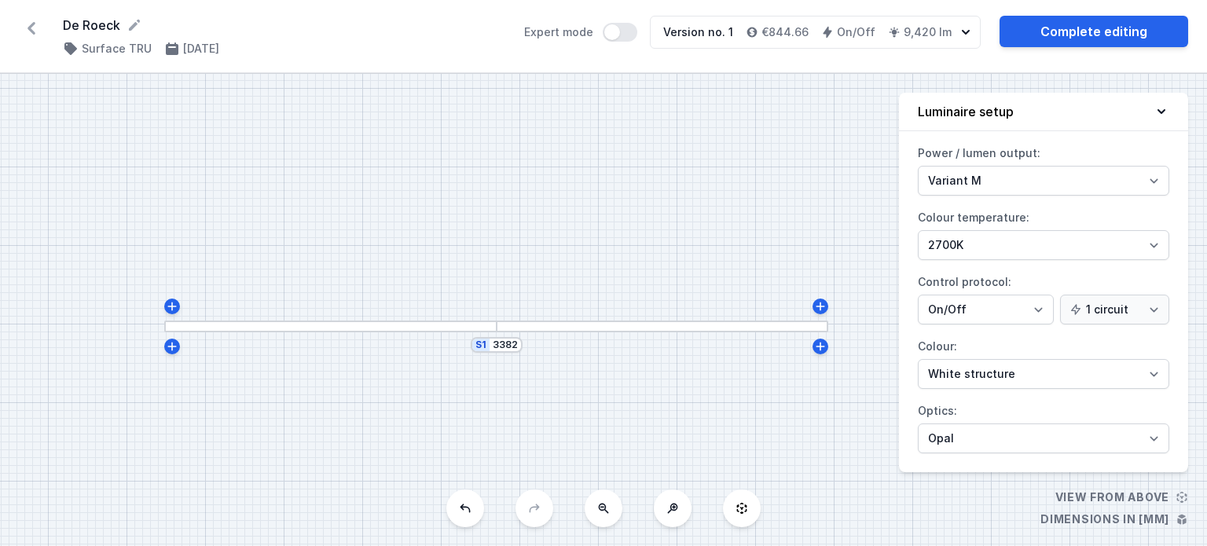
drag, startPoint x: 651, startPoint y: 373, endPoint x: 543, endPoint y: 389, distance: 108.8
click at [543, 389] on div "S1 3382" at bounding box center [603, 310] width 1207 height 472
click at [805, 251] on div "S1 3382" at bounding box center [603, 310] width 1207 height 472
drag, startPoint x: 520, startPoint y: 283, endPoint x: 565, endPoint y: 229, distance: 70.4
click at [1033, 186] on select "Variant L Variant M" at bounding box center [1044, 181] width 252 height 30
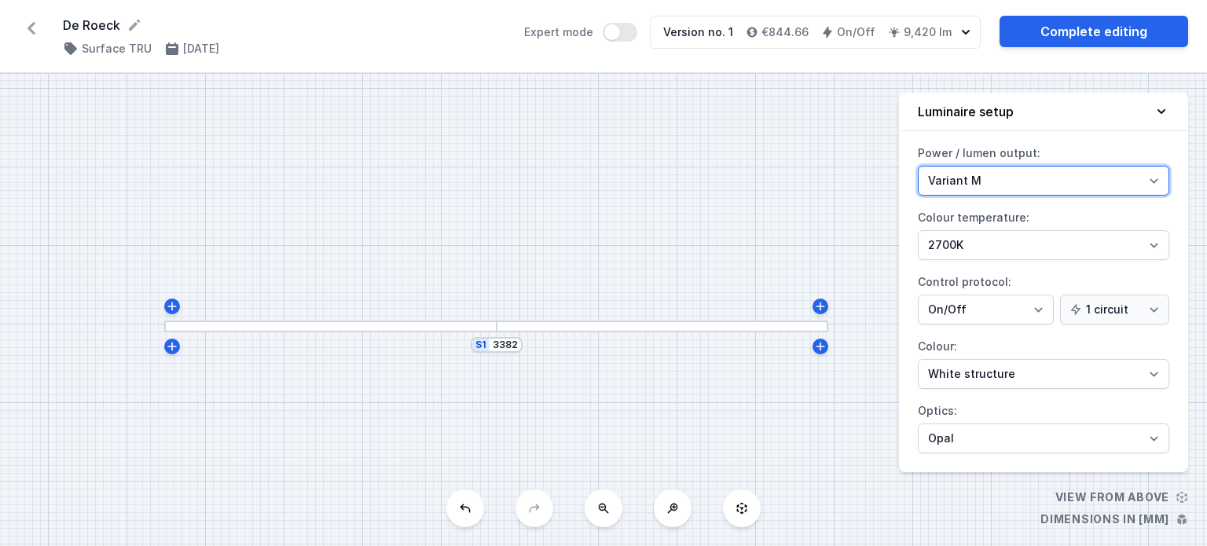
select select "L"
click at [918, 166] on select "Variant L Variant M" at bounding box center [1044, 181] width 252 height 30
click at [1034, 178] on select "Variant L Variant M" at bounding box center [1044, 181] width 252 height 30
click at [877, 122] on div "S1 3382" at bounding box center [603, 310] width 1207 height 472
click at [226, 328] on div at bounding box center [330, 327] width 333 height 12
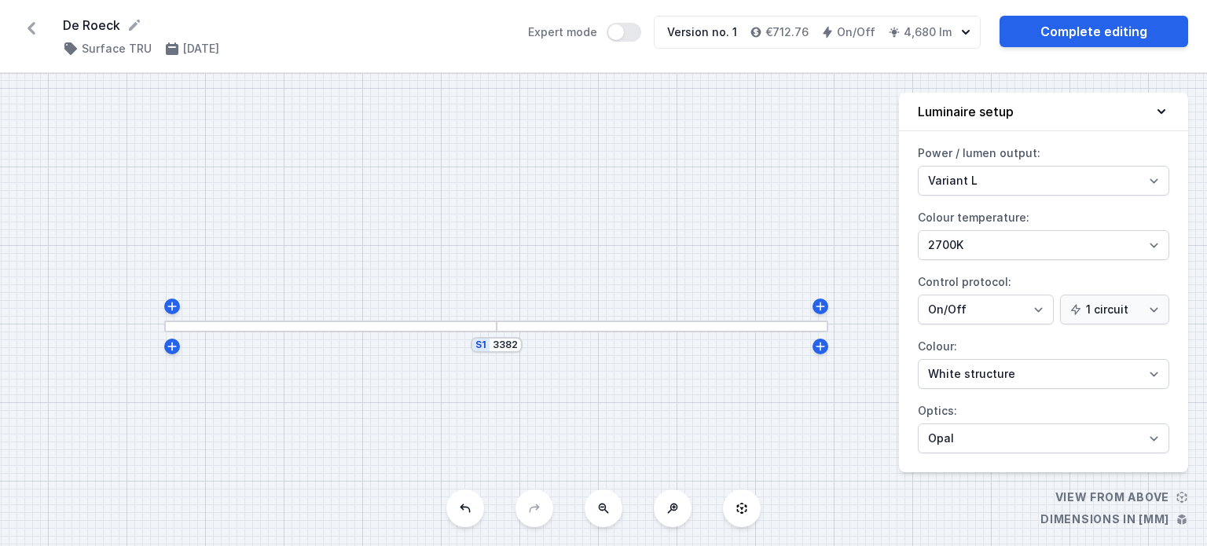
click at [31, 26] on icon at bounding box center [32, 28] width 8 height 13
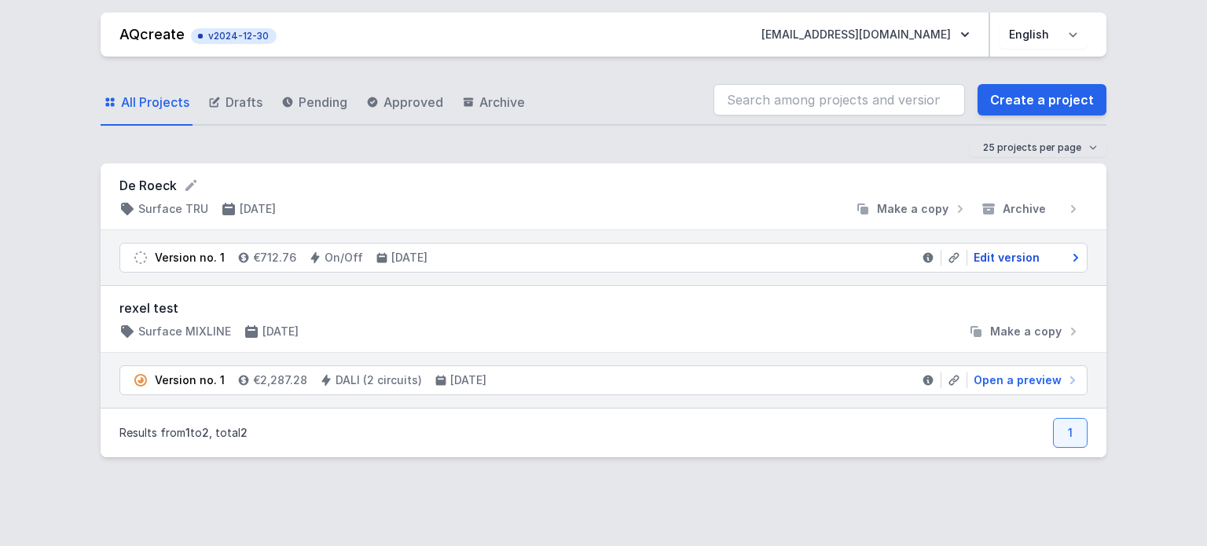
click at [1006, 257] on span "Edit version" at bounding box center [1007, 258] width 66 height 16
select select "2700"
select select "opal"
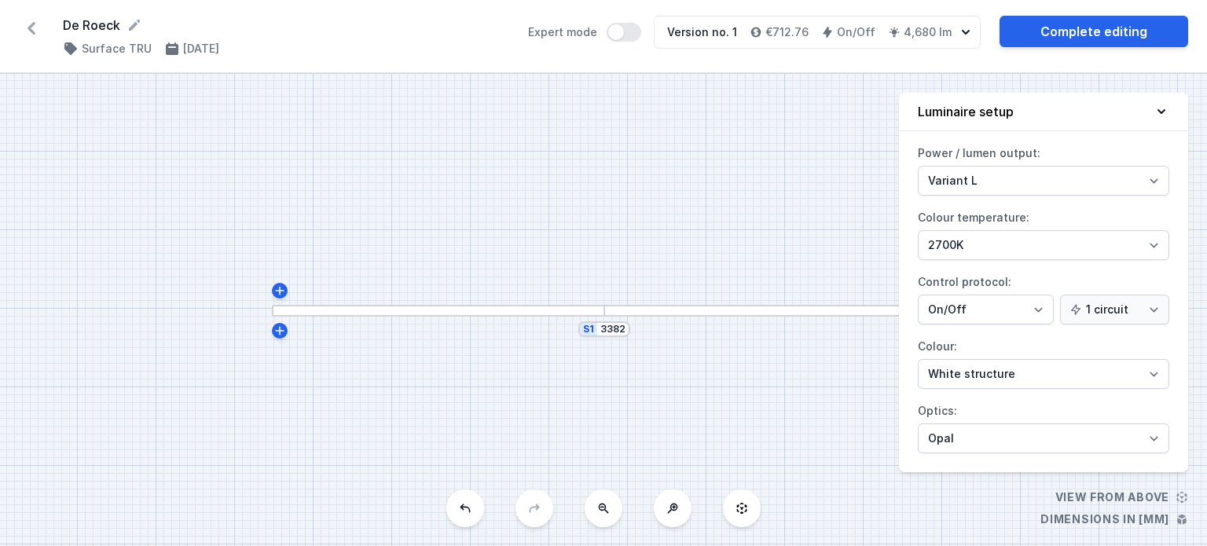
click at [698, 31] on div "Version no. 1" at bounding box center [702, 32] width 70 height 16
click at [615, 31] on label "Expert mode" at bounding box center [584, 32] width 113 height 19
click at [625, 29] on button "Expert mode" at bounding box center [624, 32] width 35 height 19
click at [126, 50] on h4 "Surface TRU" at bounding box center [117, 49] width 70 height 16
click at [127, 43] on h4 "Surface TRU" at bounding box center [117, 49] width 70 height 16
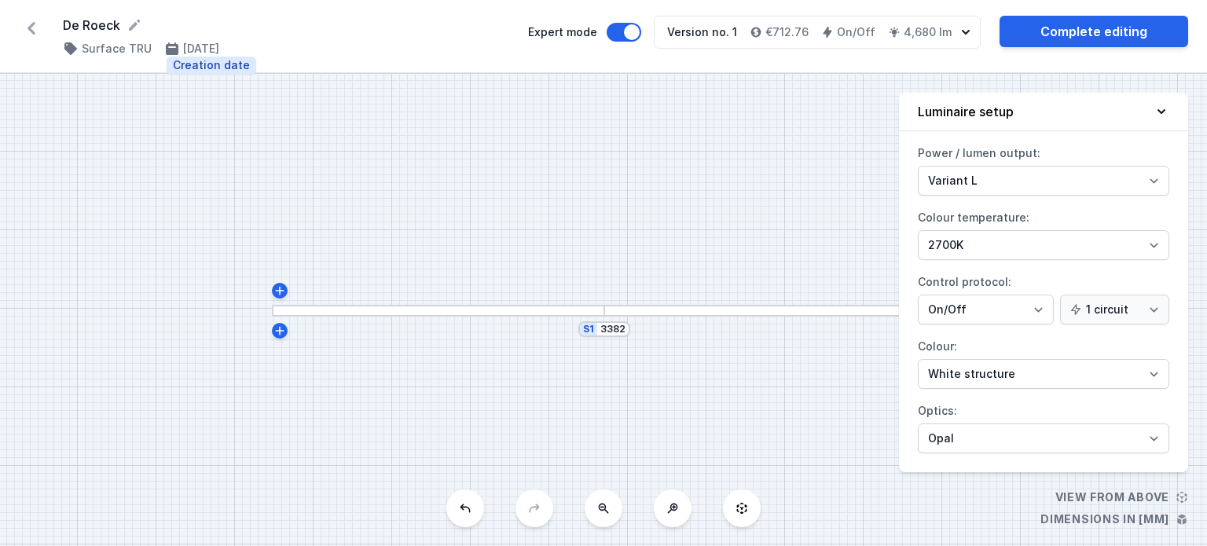
click at [194, 50] on h4 "[DATE]" at bounding box center [201, 49] width 36 height 16
click at [483, 505] on button at bounding box center [466, 509] width 38 height 38
select select "M"
select select "3000"
click at [477, 508] on button at bounding box center [466, 509] width 38 height 38
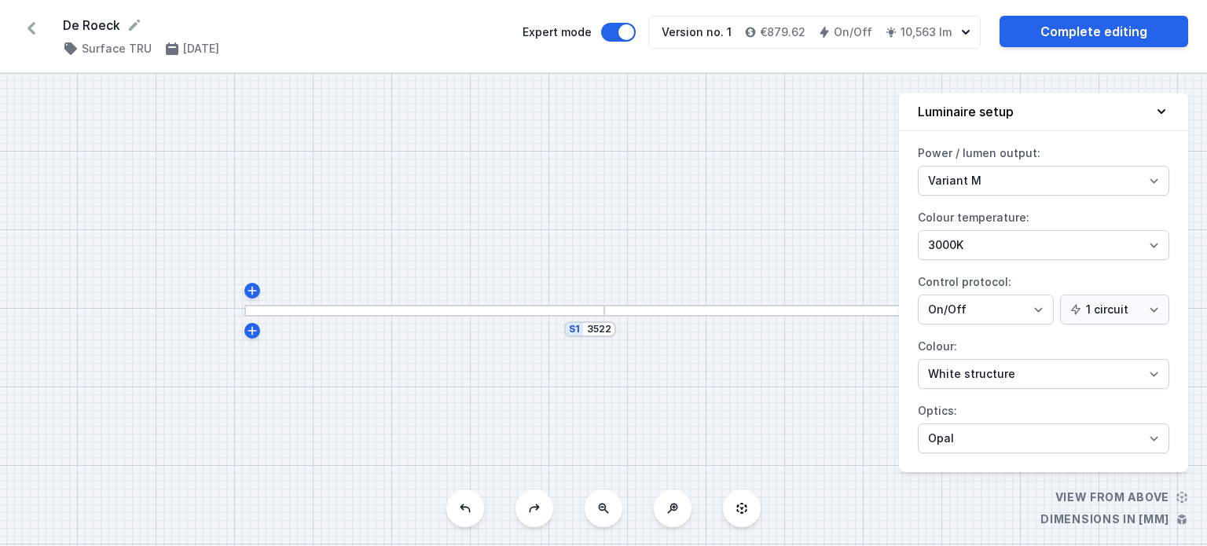
click at [476, 508] on button at bounding box center [466, 509] width 38 height 38
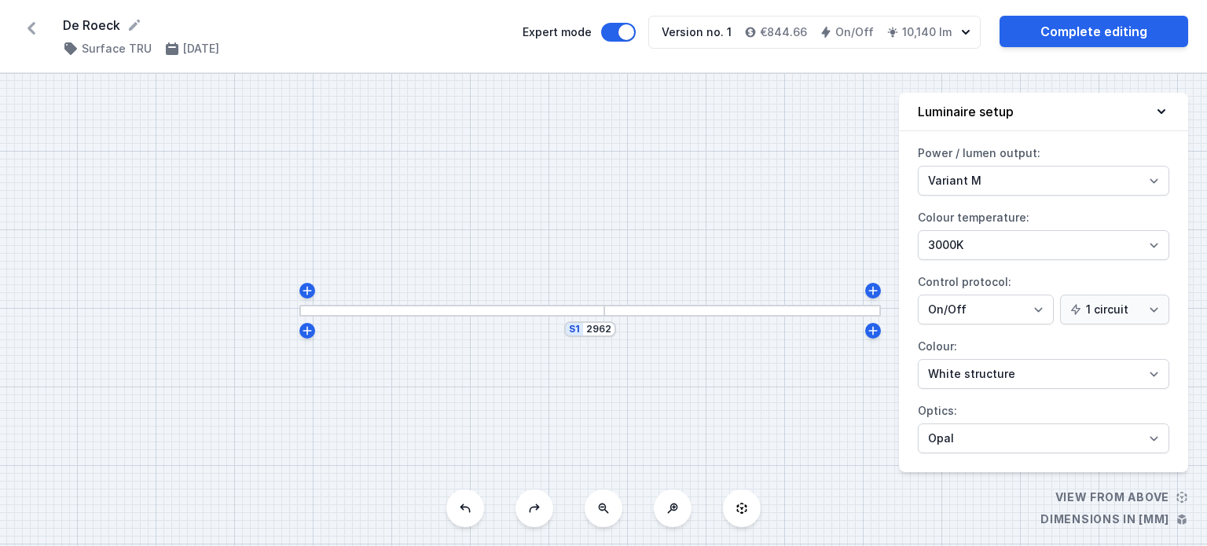
click at [476, 508] on button at bounding box center [466, 509] width 38 height 38
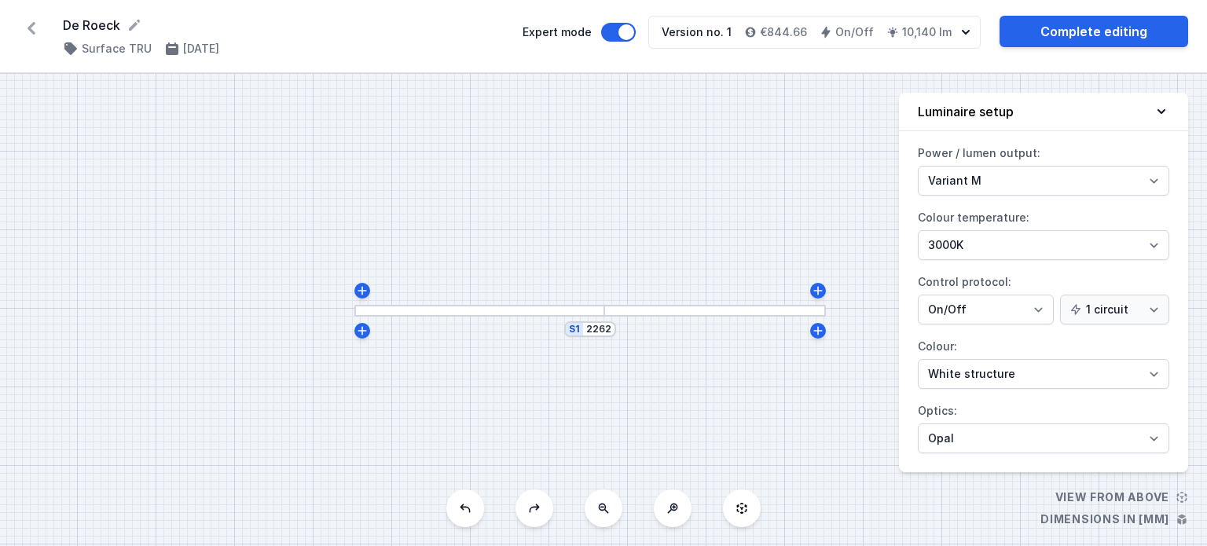
click at [476, 508] on button at bounding box center [466, 509] width 38 height 38
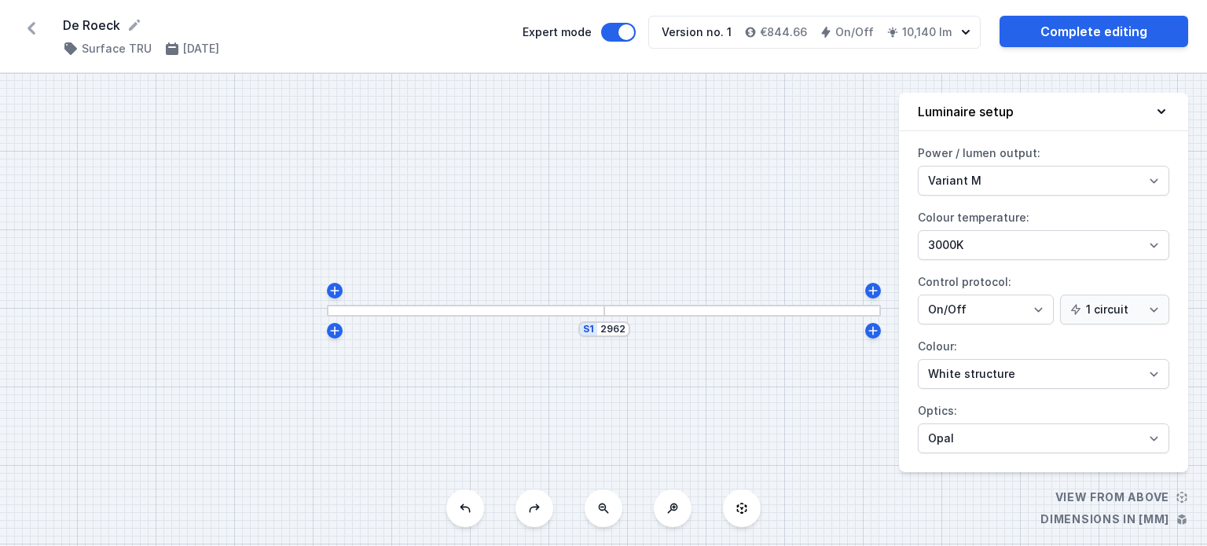
click at [476, 508] on button at bounding box center [466, 509] width 38 height 38
click at [474, 507] on button at bounding box center [466, 509] width 38 height 38
click at [475, 505] on button at bounding box center [466, 509] width 38 height 38
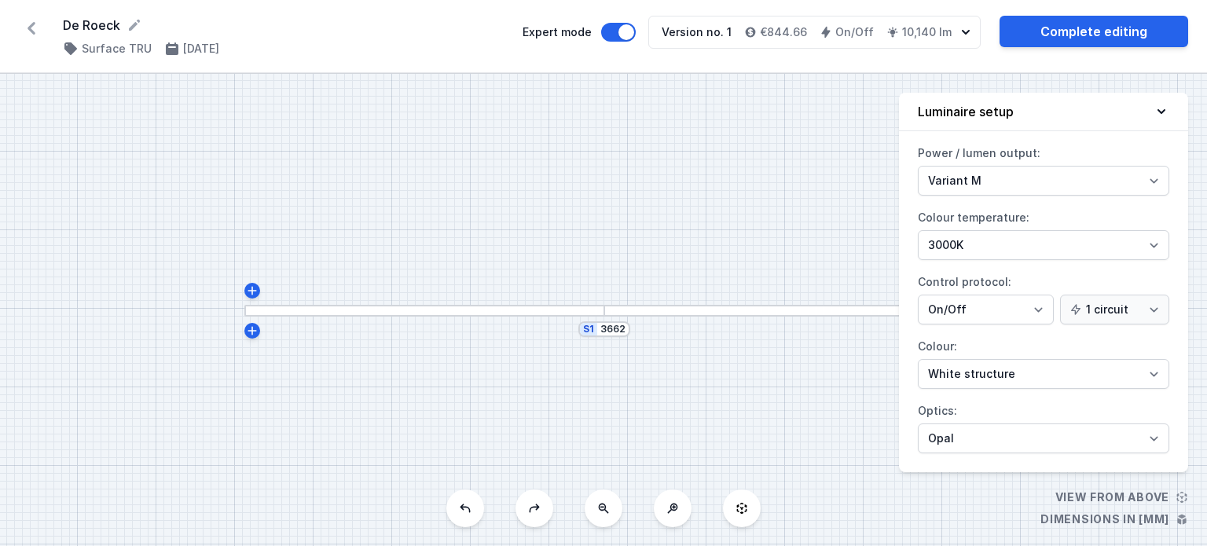
click at [477, 502] on button at bounding box center [466, 509] width 38 height 38
click at [478, 502] on button at bounding box center [466, 509] width 38 height 38
click at [478, 499] on button at bounding box center [466, 509] width 38 height 38
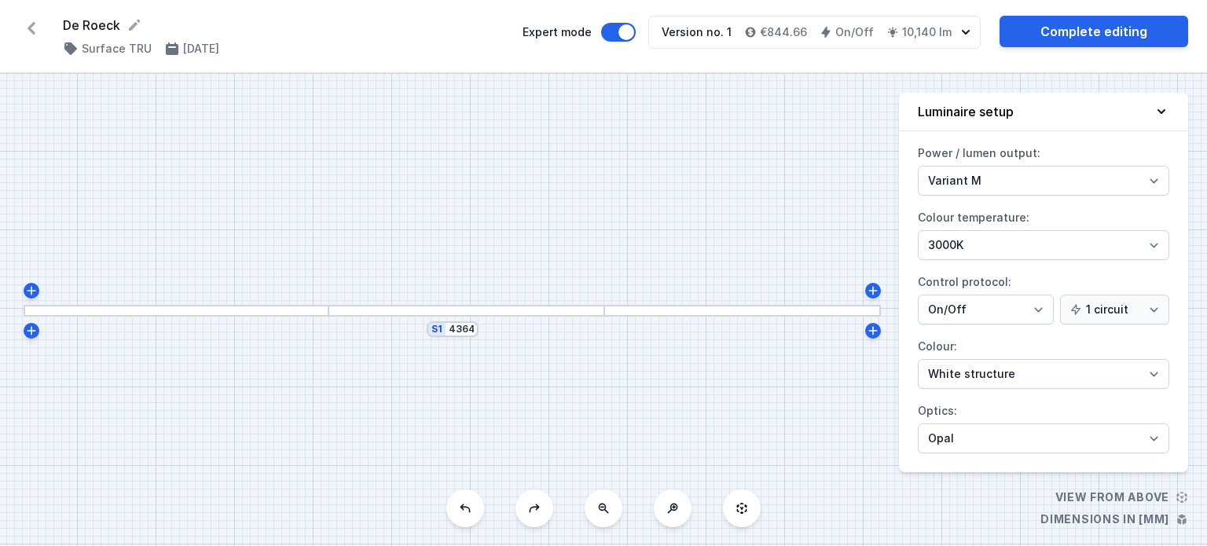
click at [476, 501] on button at bounding box center [466, 509] width 38 height 38
click at [471, 502] on icon at bounding box center [465, 508] width 13 height 13
click at [471, 502] on button at bounding box center [466, 509] width 38 height 38
click at [472, 499] on button at bounding box center [466, 509] width 38 height 38
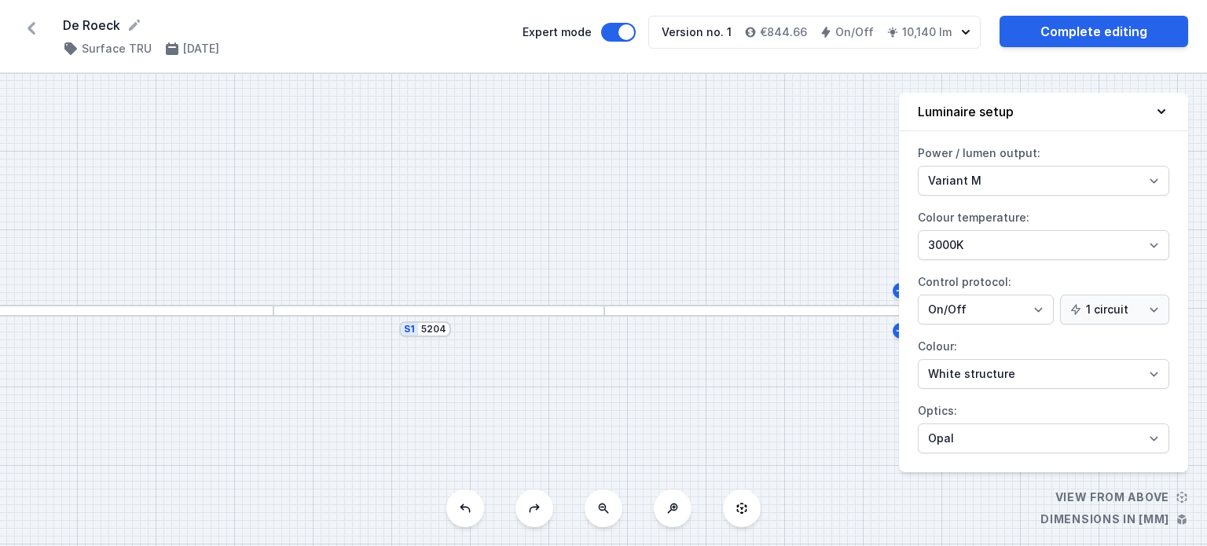
click at [472, 498] on button at bounding box center [466, 509] width 38 height 38
click at [472, 499] on button at bounding box center [466, 509] width 38 height 38
click at [469, 501] on button at bounding box center [466, 509] width 38 height 38
click at [469, 502] on icon at bounding box center [465, 508] width 13 height 13
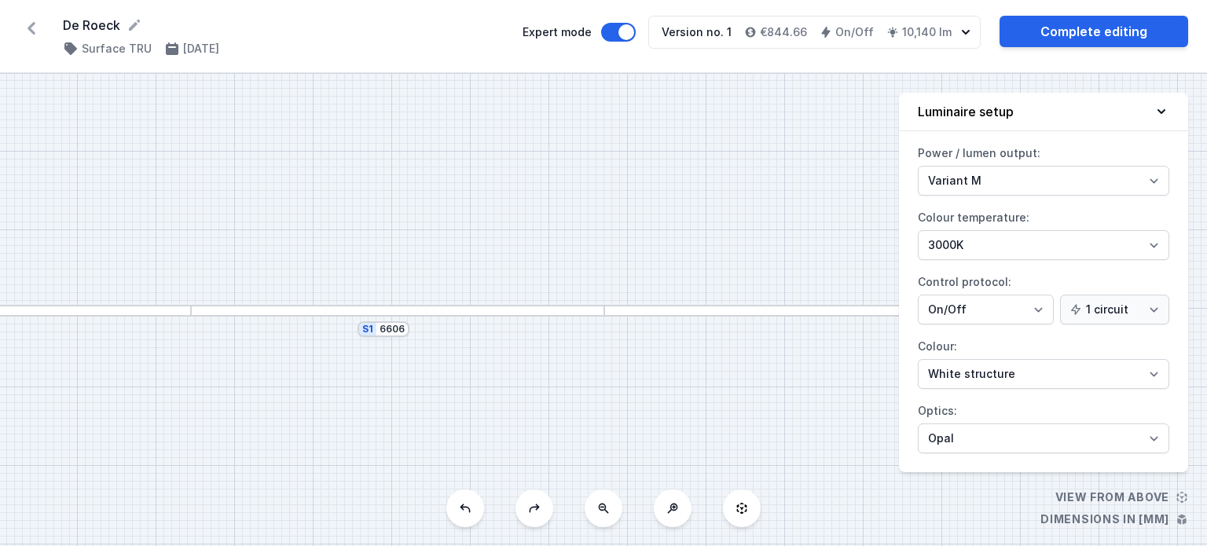
click at [469, 502] on icon at bounding box center [465, 508] width 13 height 13
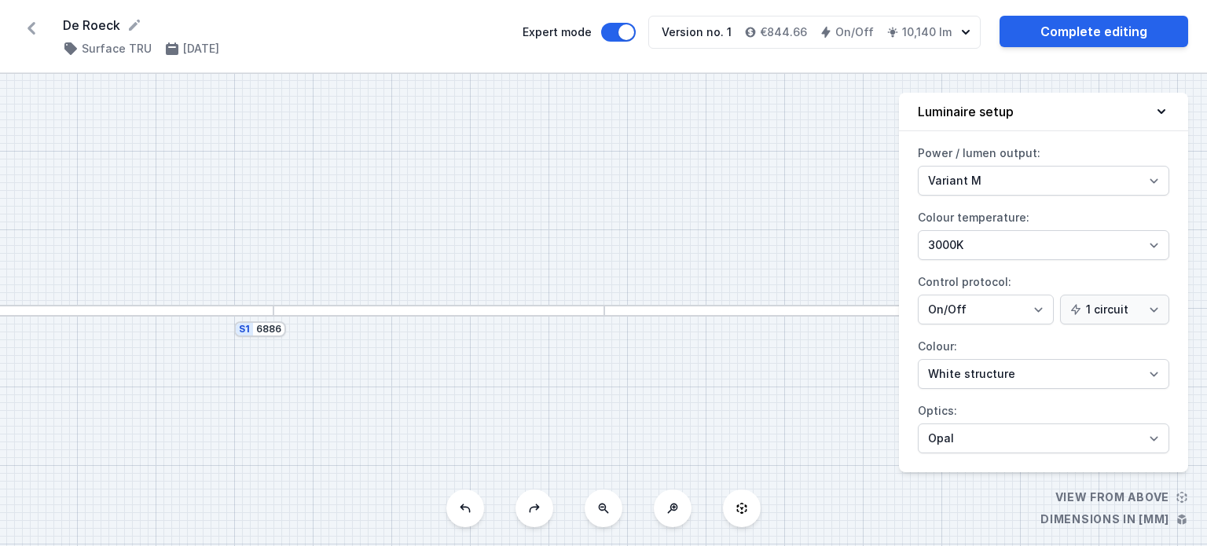
click at [469, 502] on icon at bounding box center [465, 508] width 13 height 13
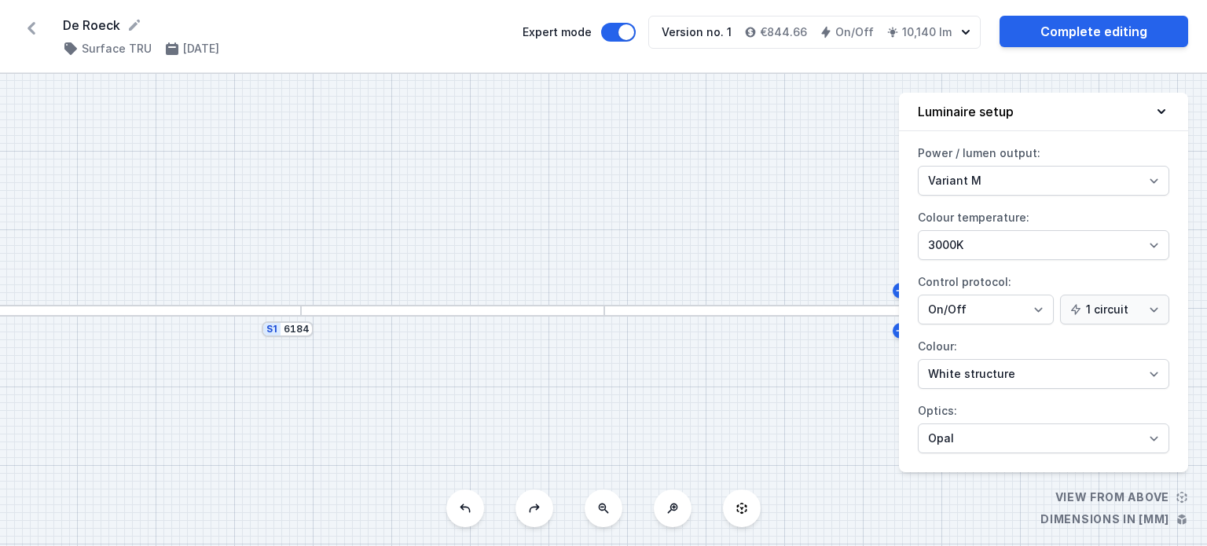
click at [469, 502] on icon at bounding box center [465, 508] width 13 height 13
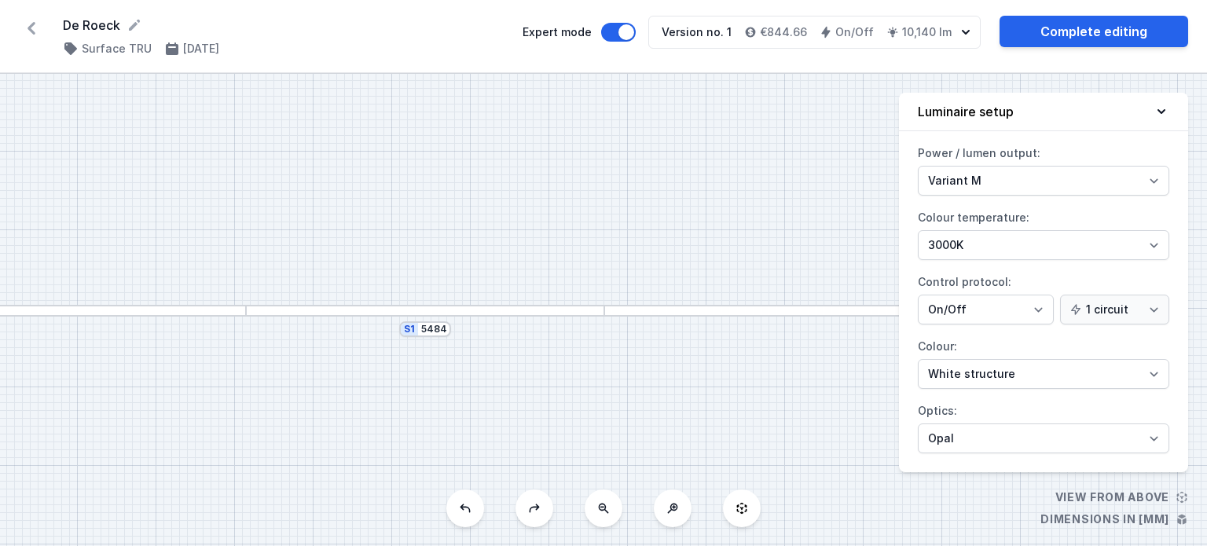
click at [469, 502] on icon at bounding box center [465, 508] width 13 height 13
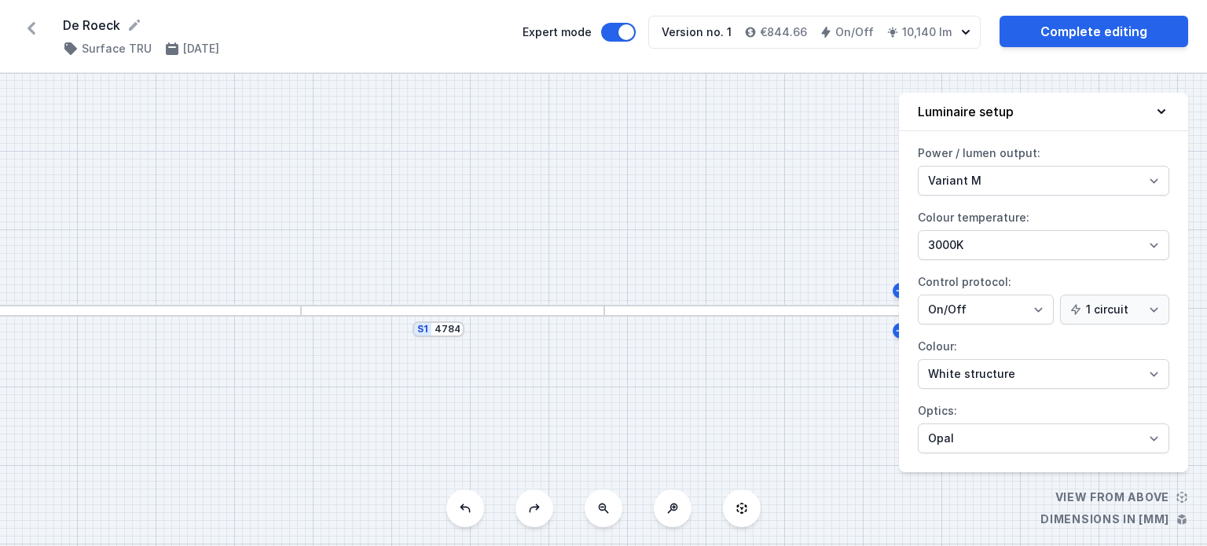
click at [469, 502] on icon at bounding box center [465, 508] width 13 height 13
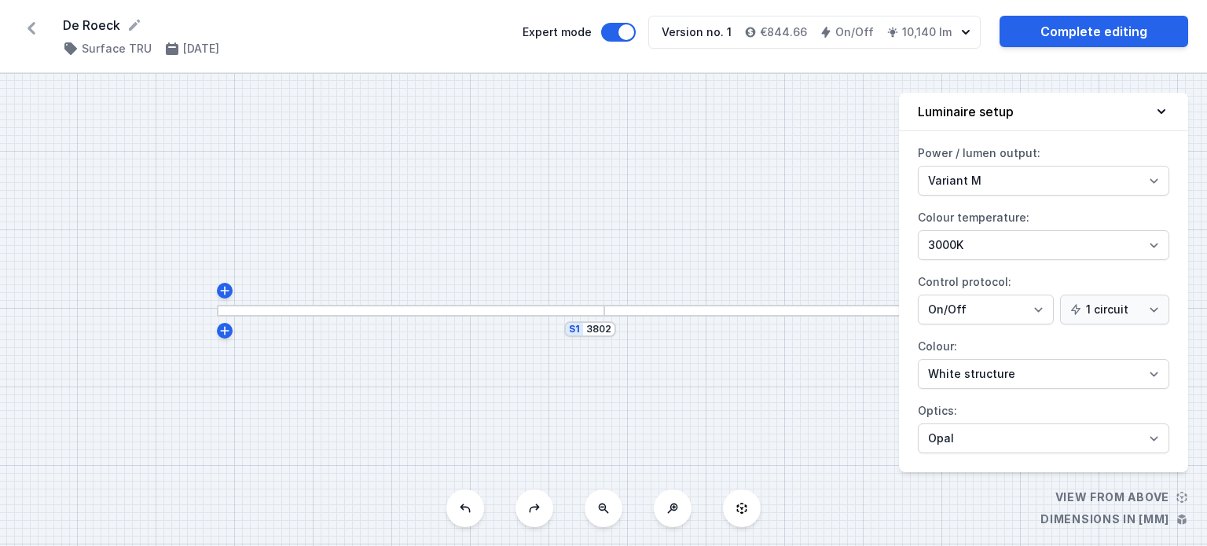
click at [469, 502] on icon at bounding box center [465, 508] width 13 height 13
type input "3382"
click at [136, 28] on icon at bounding box center [135, 25] width 16 height 16
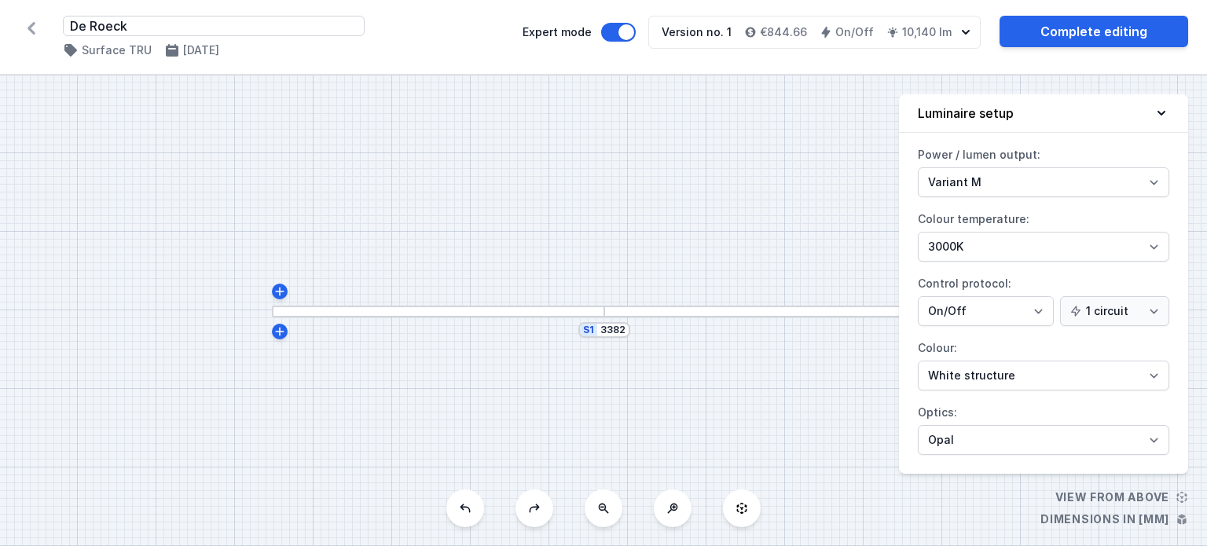
click at [38, 28] on icon at bounding box center [31, 28] width 25 height 25
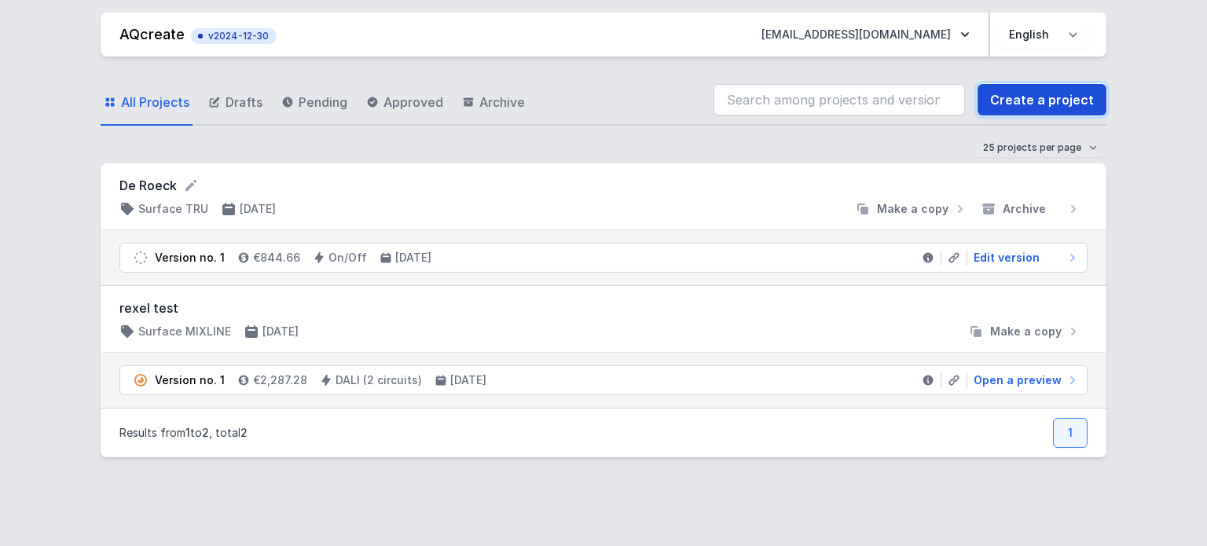
click at [1046, 94] on link "Create a project" at bounding box center [1042, 99] width 129 height 31
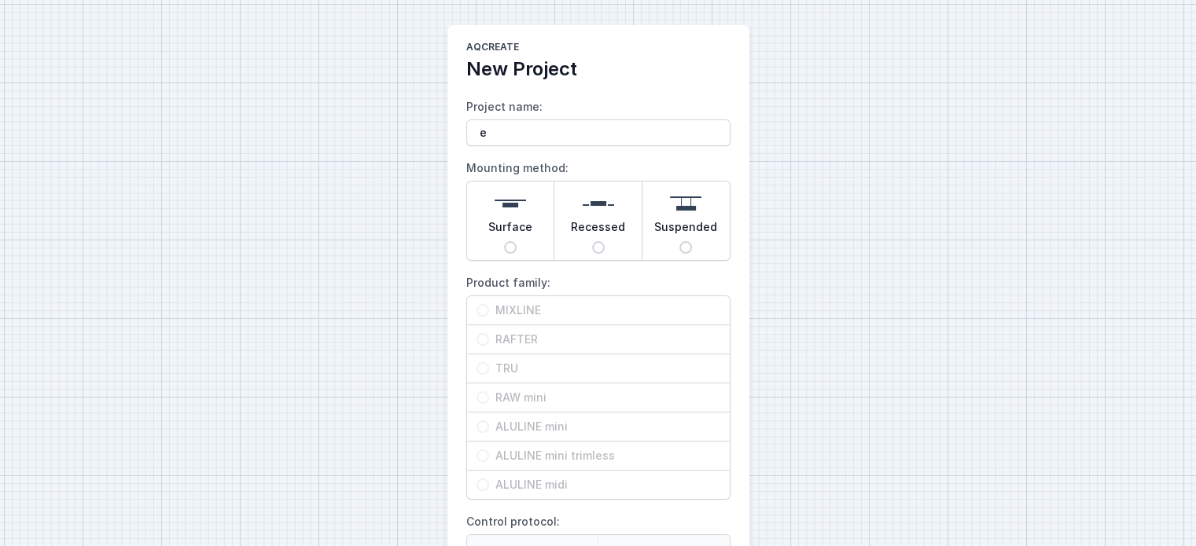
type input "e"
type input "De Roeck mixline"
click at [510, 240] on span "Surface" at bounding box center [510, 230] width 44 height 22
click at [510, 241] on input "Surface" at bounding box center [510, 247] width 13 height 13
radio input "true"
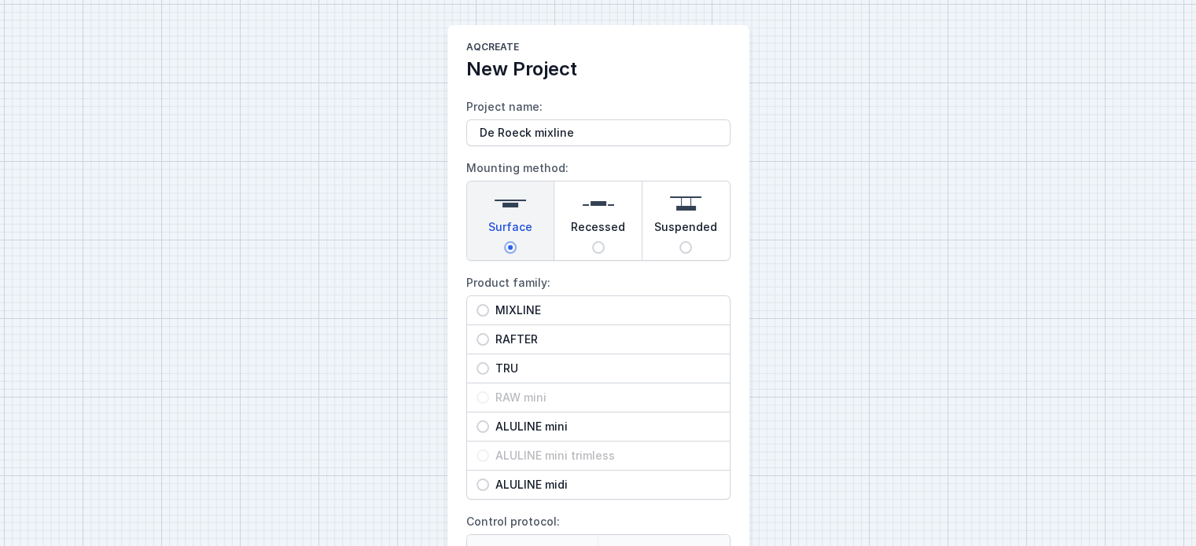
click at [520, 317] on span "MIXLINE" at bounding box center [604, 311] width 231 height 16
click at [489, 317] on input "MIXLINE" at bounding box center [482, 310] width 13 height 13
radio input "true"
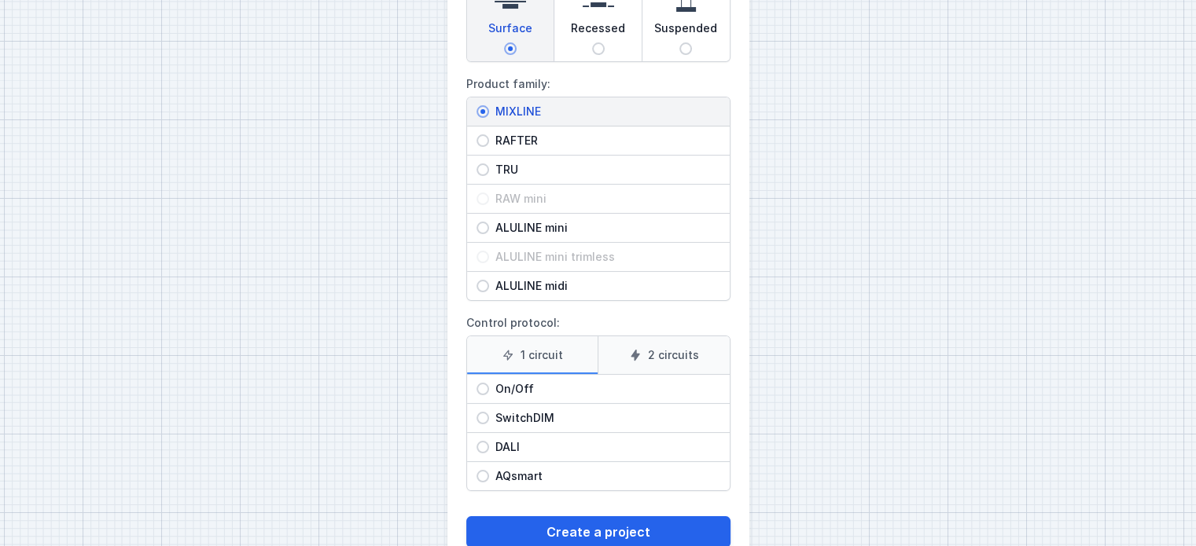
scroll to position [238, 0]
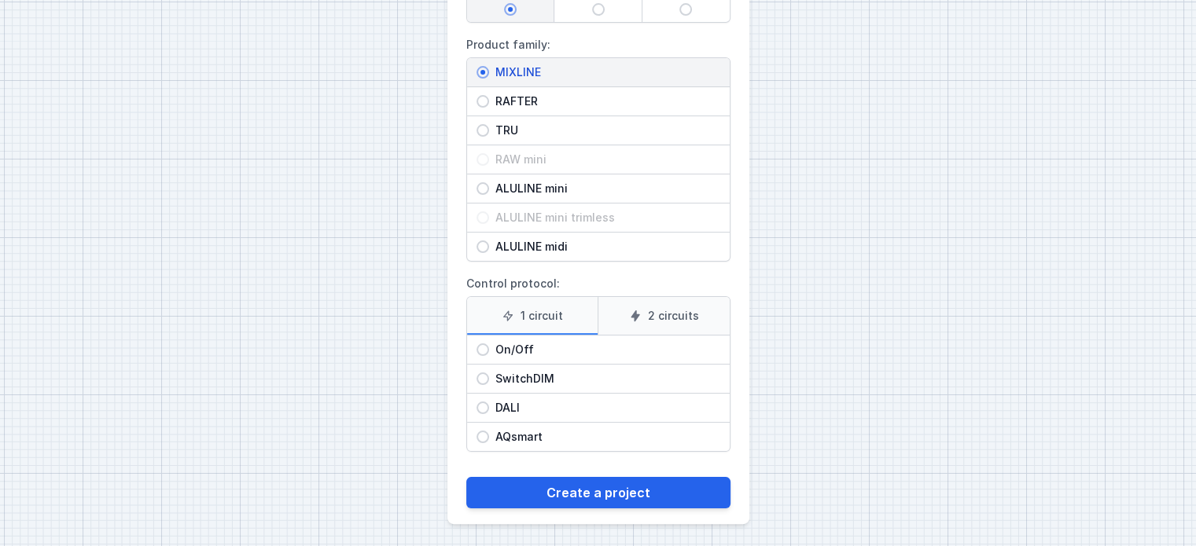
click at [522, 344] on span "On/Off" at bounding box center [604, 350] width 231 height 16
click at [489, 344] on input "On/Off" at bounding box center [482, 350] width 13 height 13
radio input "true"
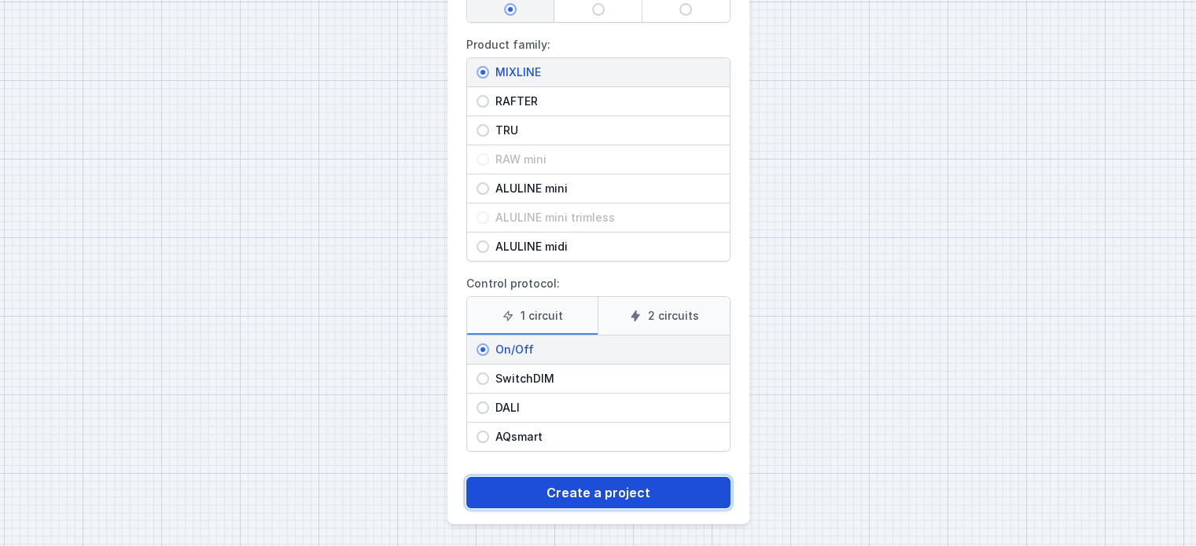
click at [617, 494] on button "Create a project" at bounding box center [598, 492] width 264 height 31
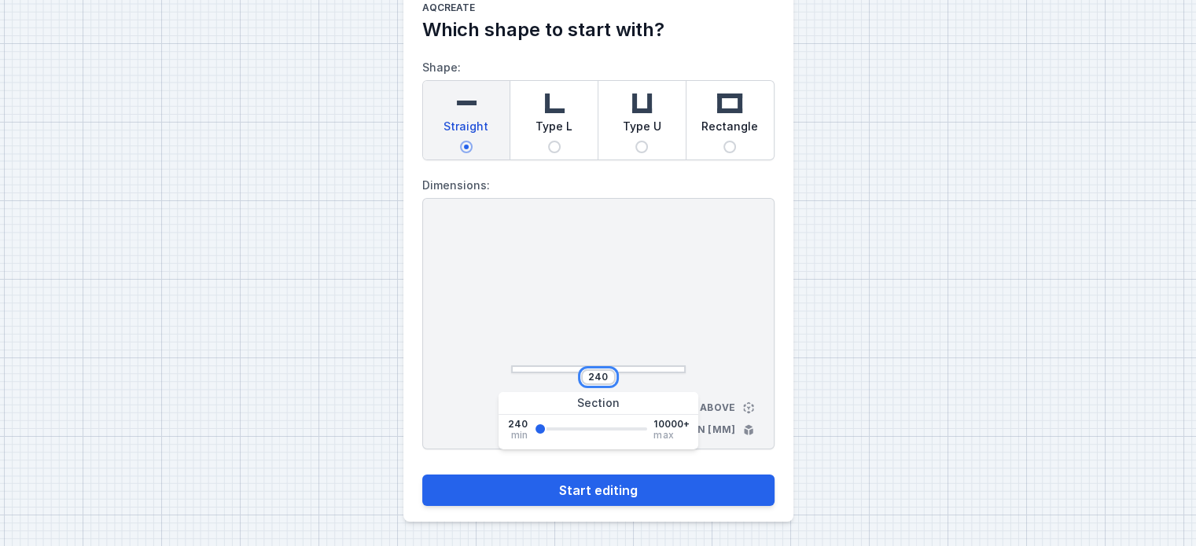
click at [597, 376] on input "240" at bounding box center [598, 377] width 25 height 13
click at [609, 375] on input "45" at bounding box center [598, 377] width 25 height 13
type input "4"
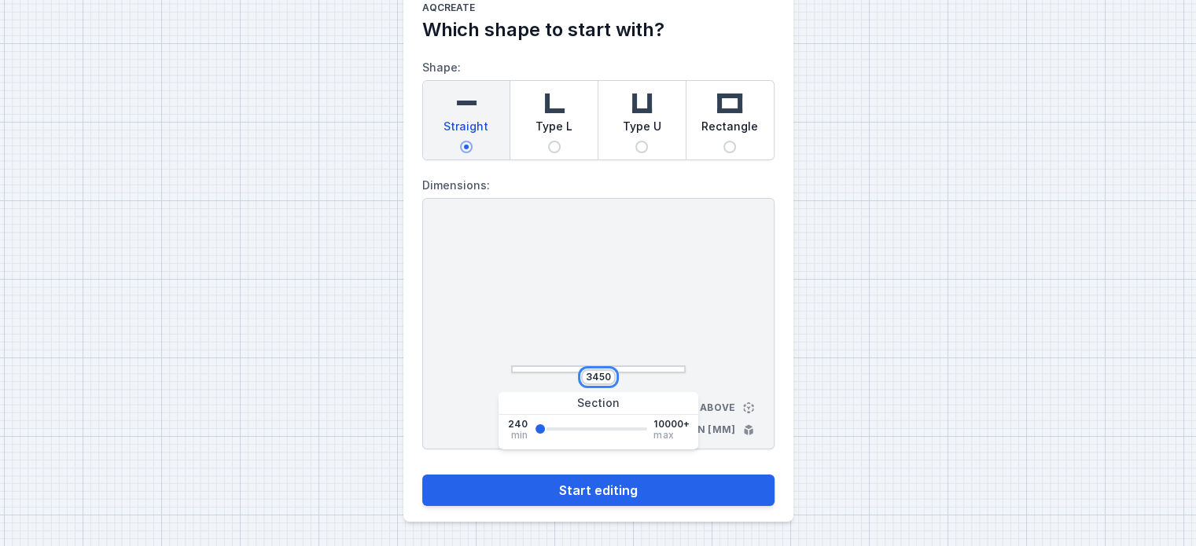
type input "3450"
click at [422, 475] on button "Start editing" at bounding box center [598, 490] width 352 height 31
type input "3450"
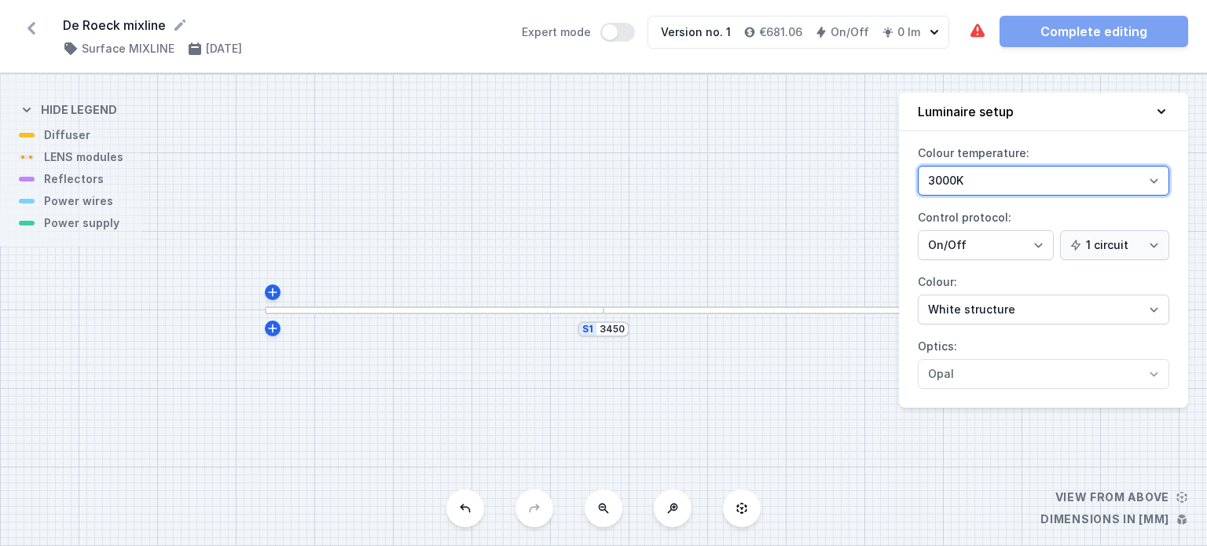
click at [984, 188] on select "3000K 4000K 2700K" at bounding box center [1044, 181] width 252 height 30
click at [987, 186] on select "3000K 4000K 2700K" at bounding box center [1044, 181] width 252 height 30
select select "2700"
click at [918, 166] on select "3000K 4000K 2700K" at bounding box center [1044, 181] width 252 height 30
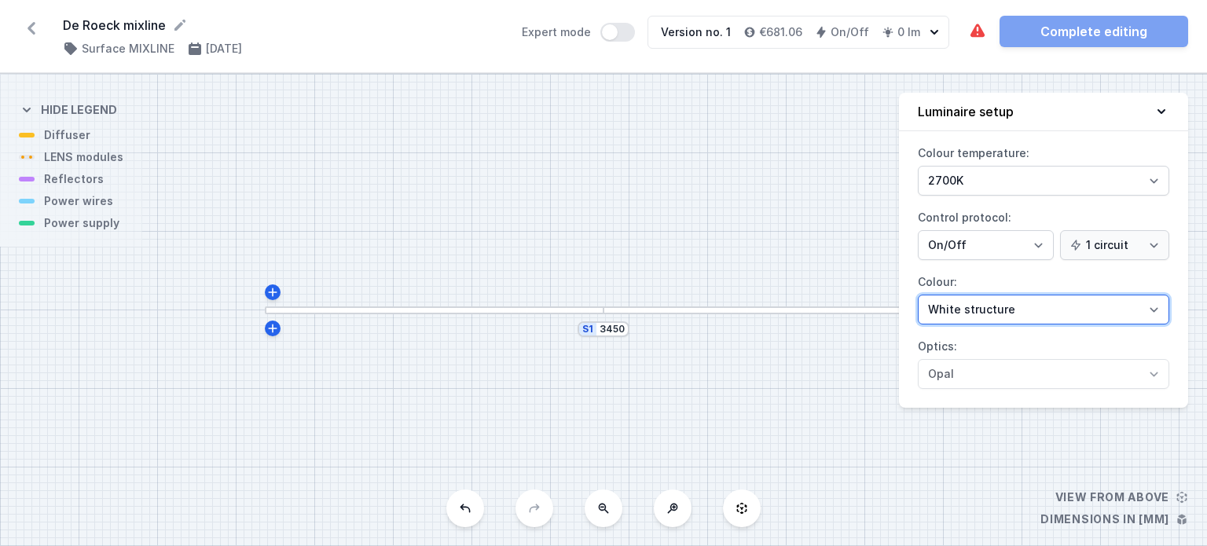
click at [1068, 311] on select "White structure Black structure Gold structure Copper Gray Another colour (from…" at bounding box center [1044, 310] width 252 height 30
drag, startPoint x: 1068, startPoint y: 311, endPoint x: 1068, endPoint y: 290, distance: 20.5
click at [1068, 304] on select "White structure Black structure Gold structure Copper Gray Another colour (from…" at bounding box center [1044, 310] width 252 height 30
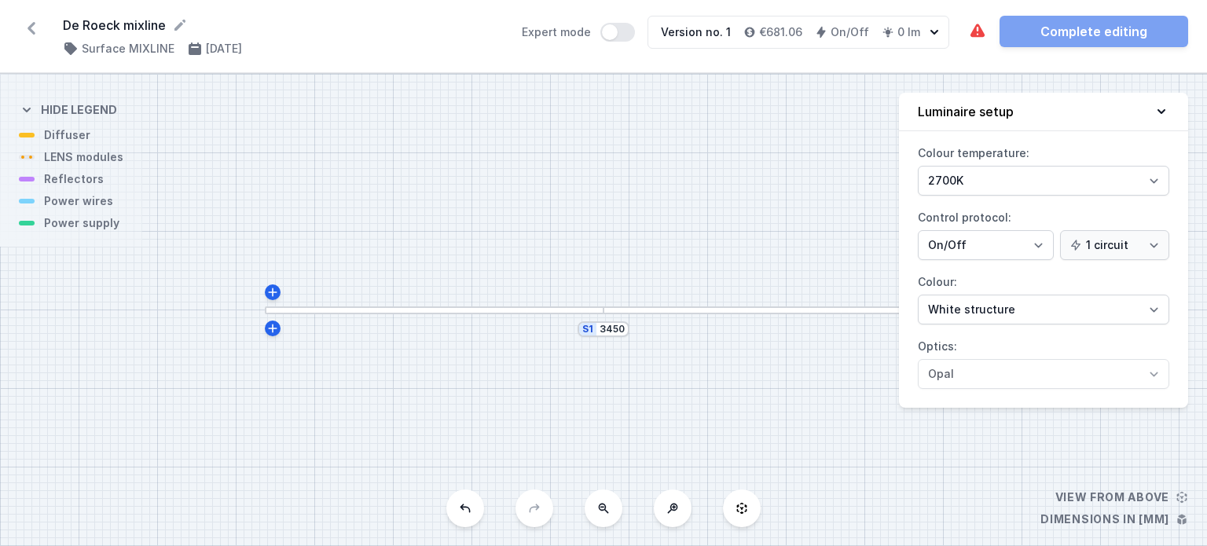
drag, startPoint x: 695, startPoint y: 366, endPoint x: 634, endPoint y: 359, distance: 60.9
click at [394, 307] on div at bounding box center [434, 311] width 339 height 9
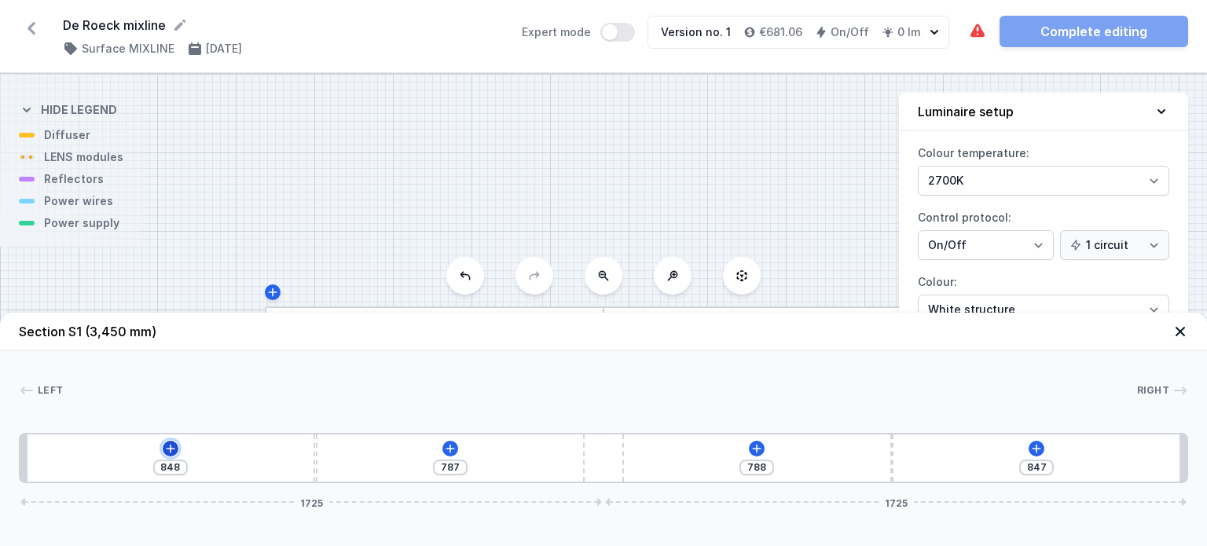
click at [164, 446] on icon at bounding box center [170, 449] width 13 height 13
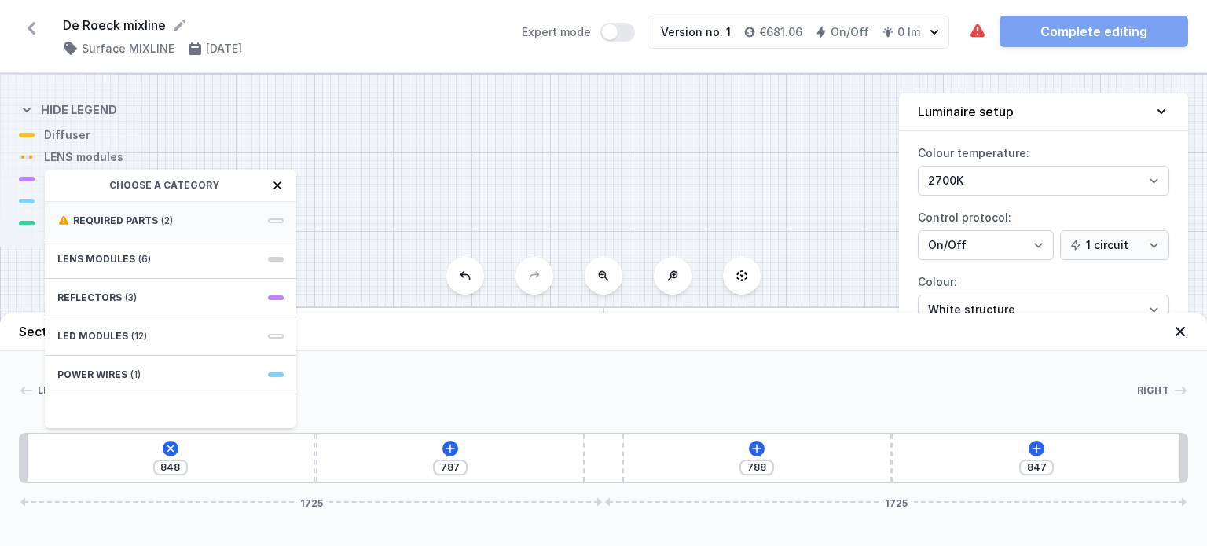
click at [123, 221] on span "Required parts" at bounding box center [115, 221] width 85 height 13
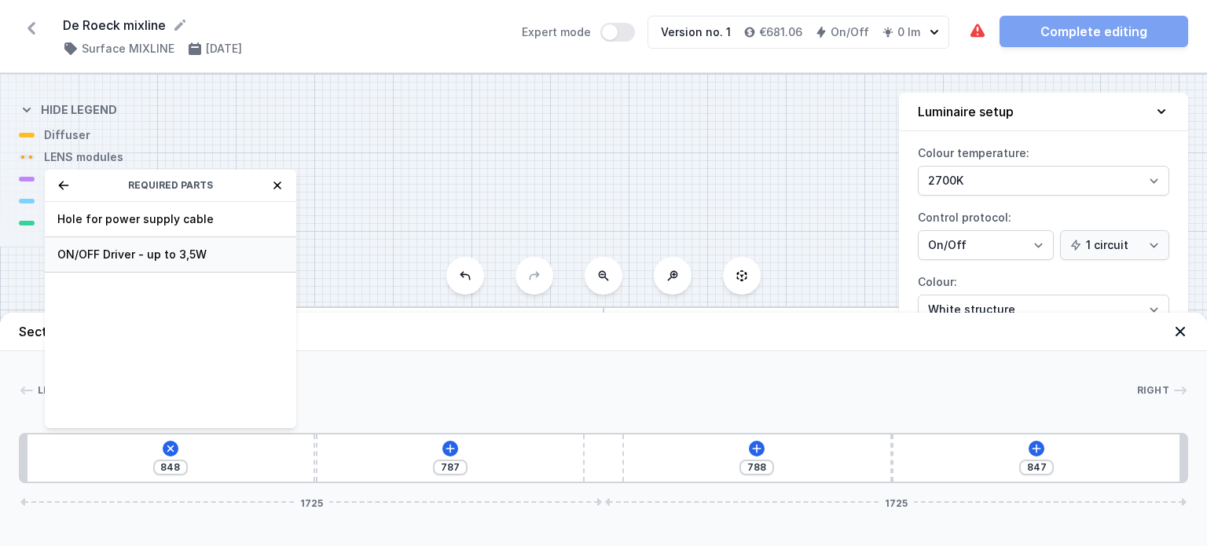
click at [116, 254] on span "ON/OFF Driver - up to 3,5W" at bounding box center [170, 255] width 226 height 16
type input "698"
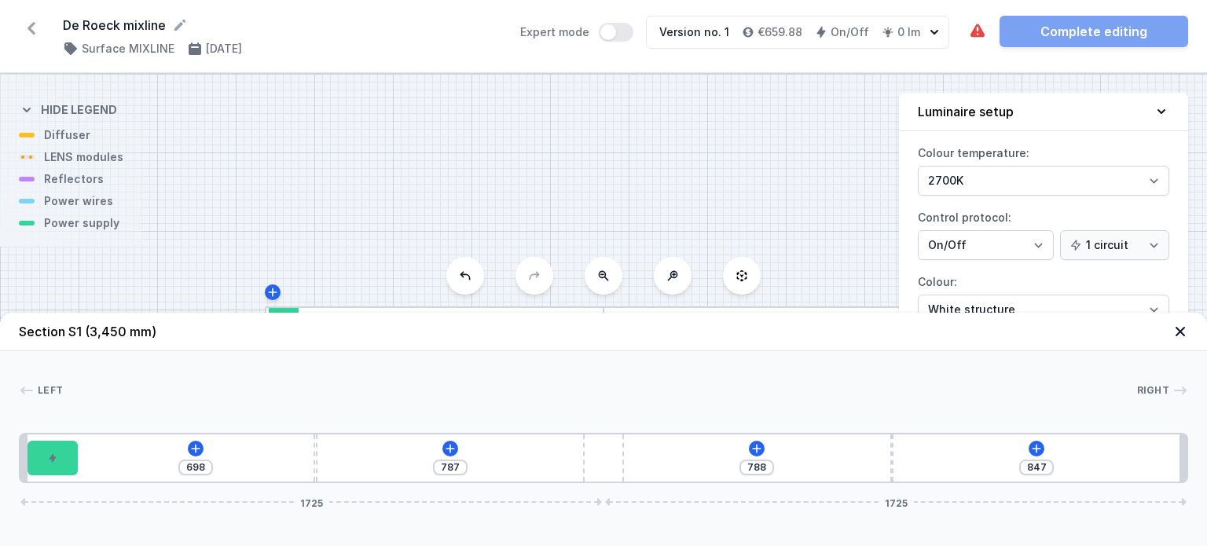
drag, startPoint x: 553, startPoint y: 199, endPoint x: 543, endPoint y: 235, distance: 37.6
drag, startPoint x: 542, startPoint y: 229, endPoint x: 487, endPoint y: 115, distance: 126.9
click at [487, 115] on div "S1 3450" at bounding box center [603, 310] width 1207 height 472
click at [35, 20] on icon at bounding box center [31, 28] width 25 height 25
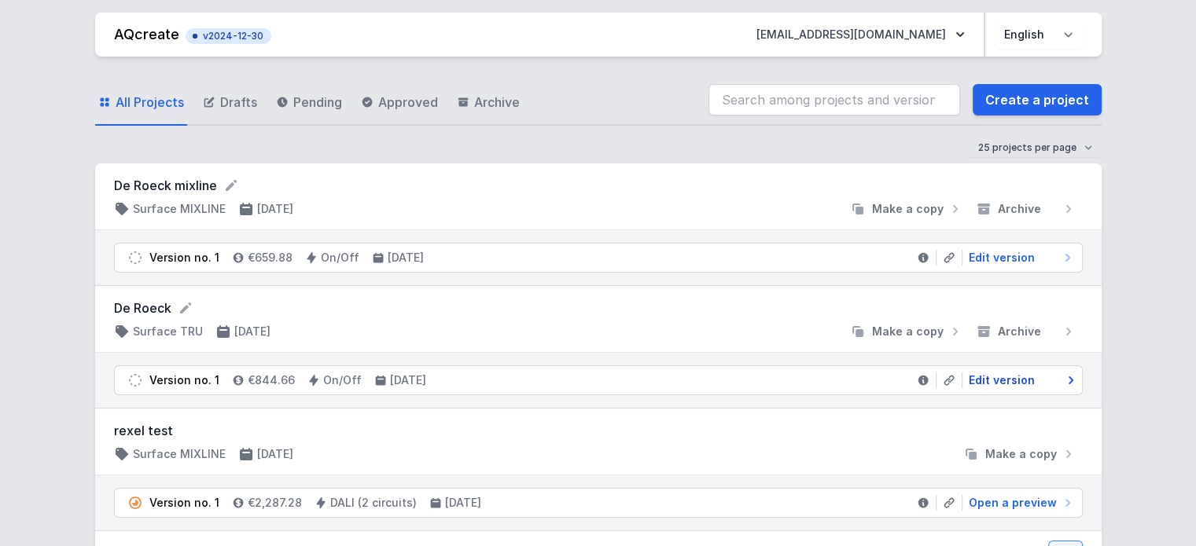
click at [994, 387] on span "Edit version" at bounding box center [1001, 381] width 66 height 16
select select "M"
select select "3000"
select select "opal"
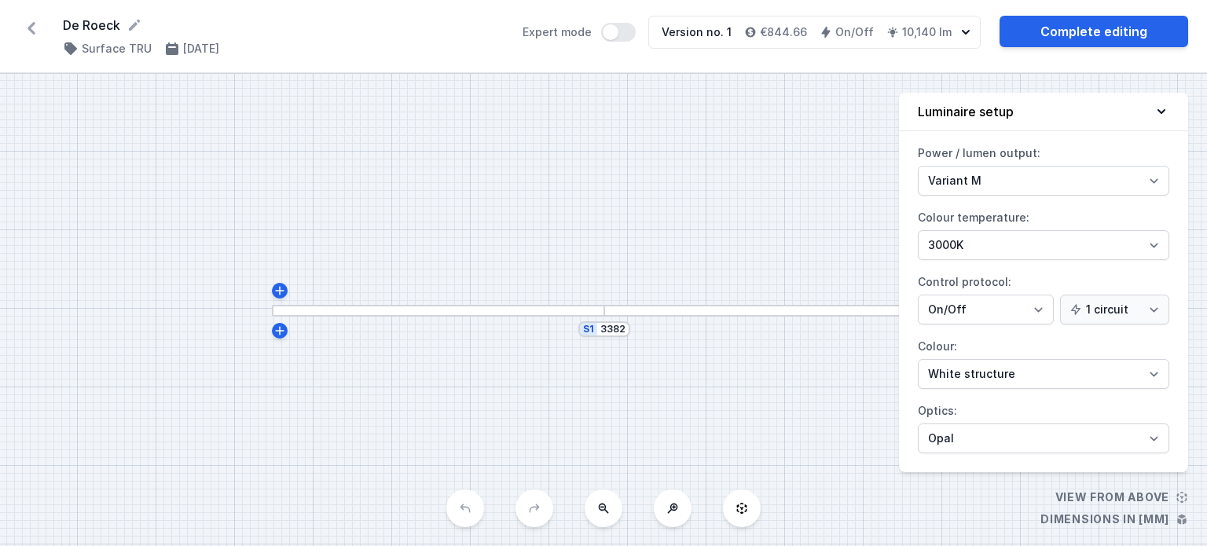
drag, startPoint x: 766, startPoint y: 406, endPoint x: 616, endPoint y: 370, distance: 153.7
click at [612, 325] on input "3382" at bounding box center [613, 329] width 25 height 13
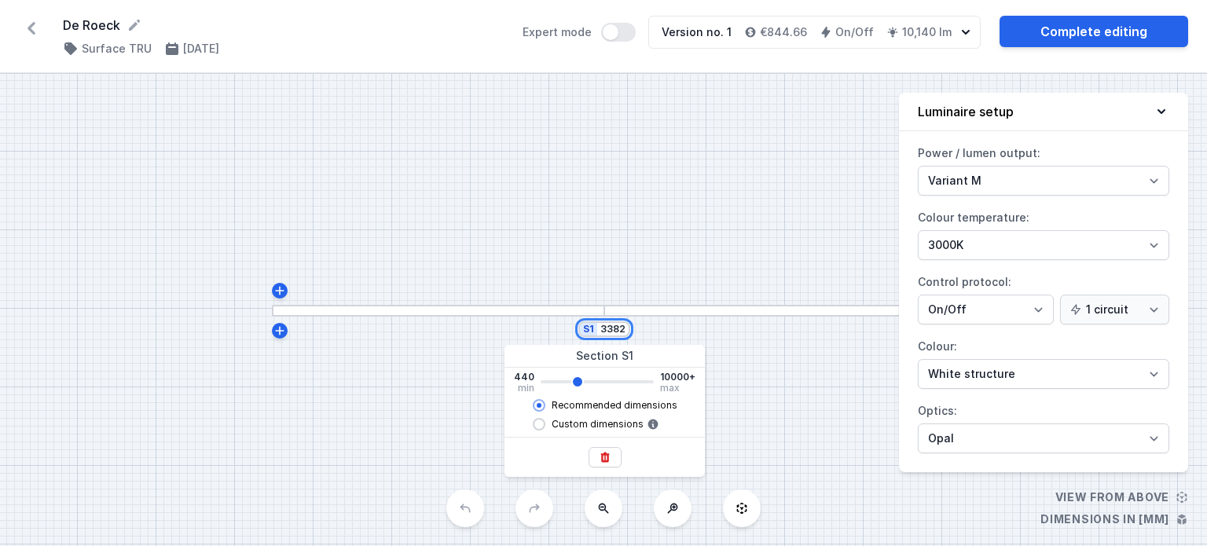
type input "3380"
type input "1"
type input "3380"
type input "16"
type input "3380"
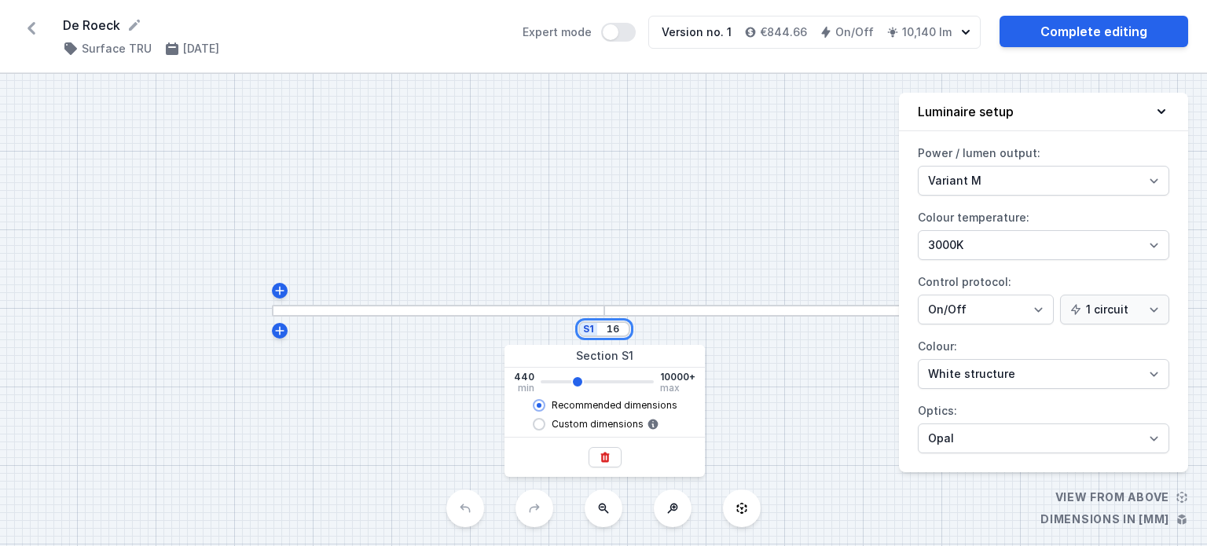
type input "165"
type input "3380"
type input "1650"
type input "3380"
type input "1700"
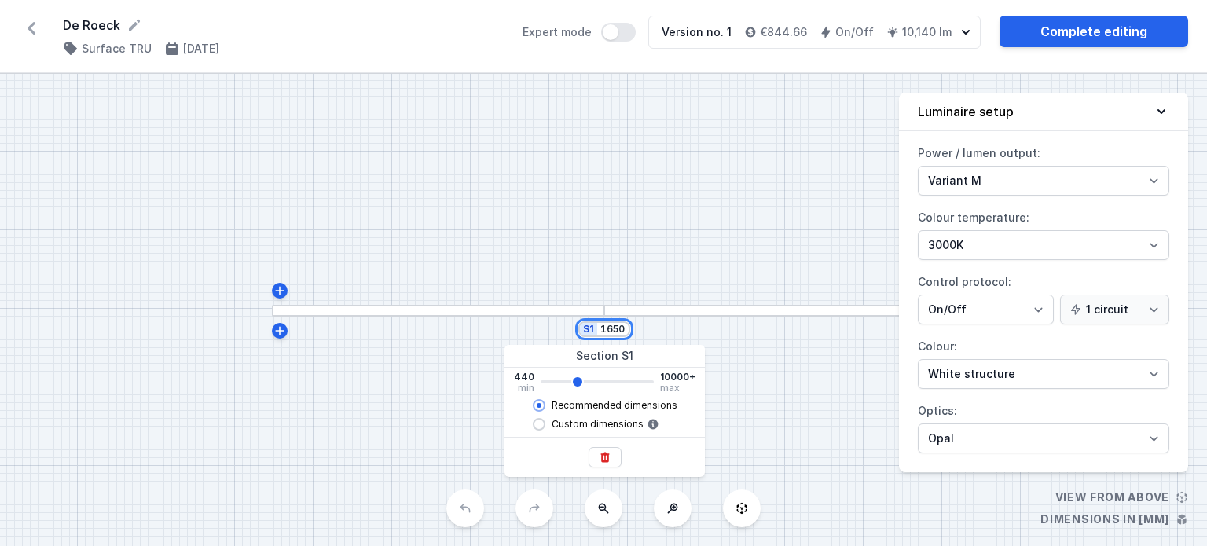
type input "1700"
